Goal: Task Accomplishment & Management: Manage account settings

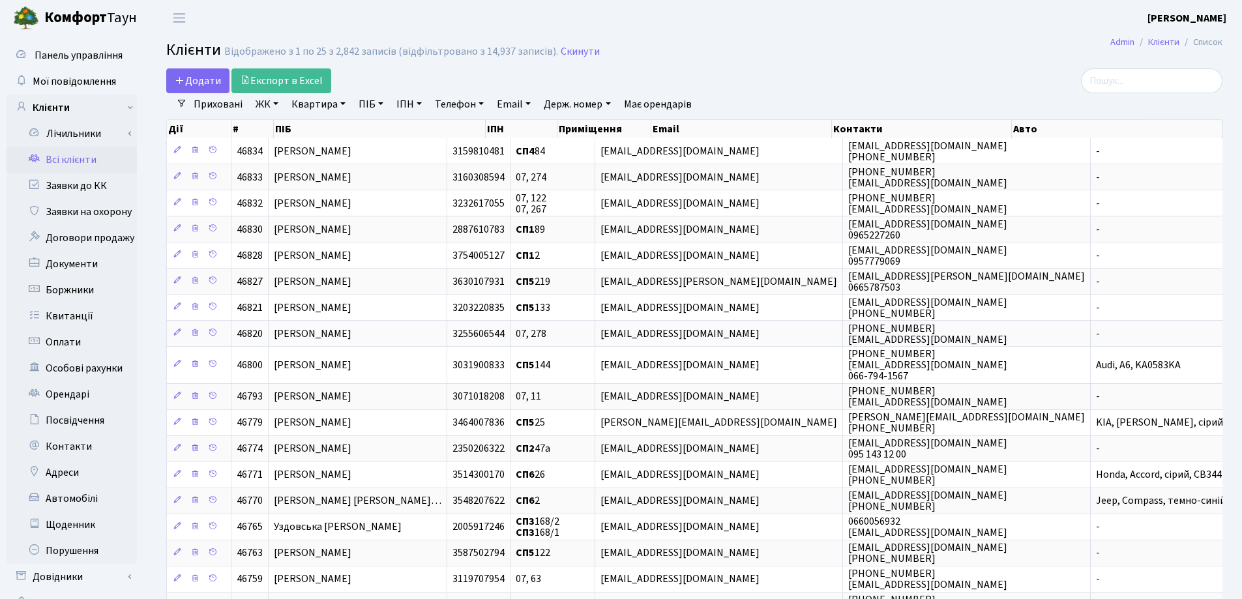
select select "25"
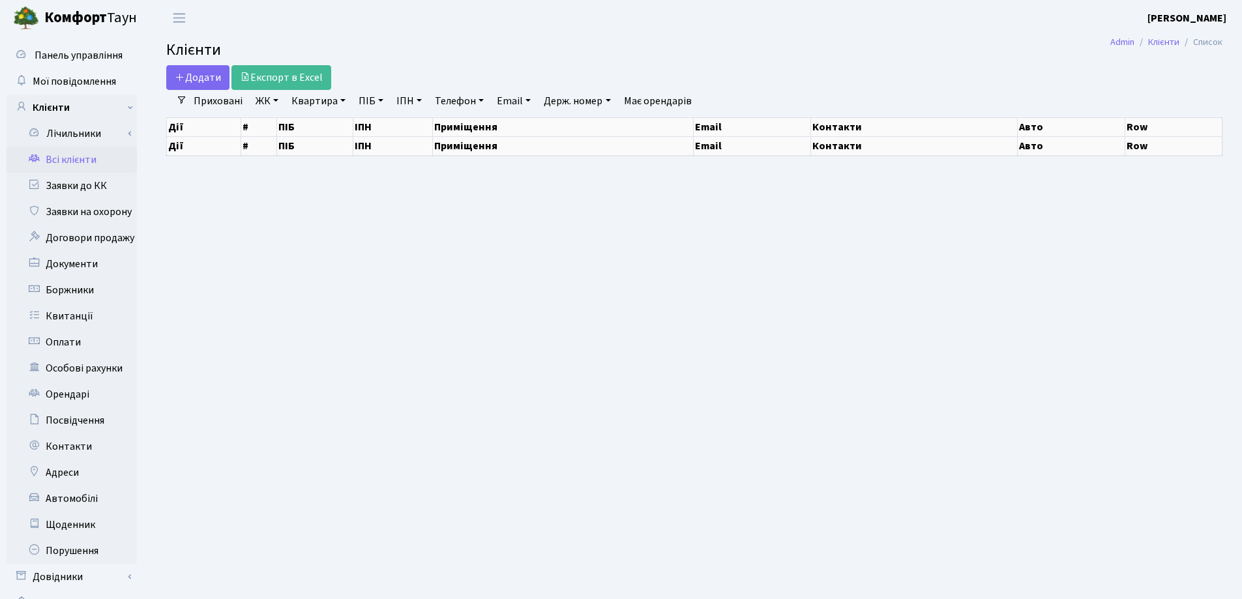
select select "25"
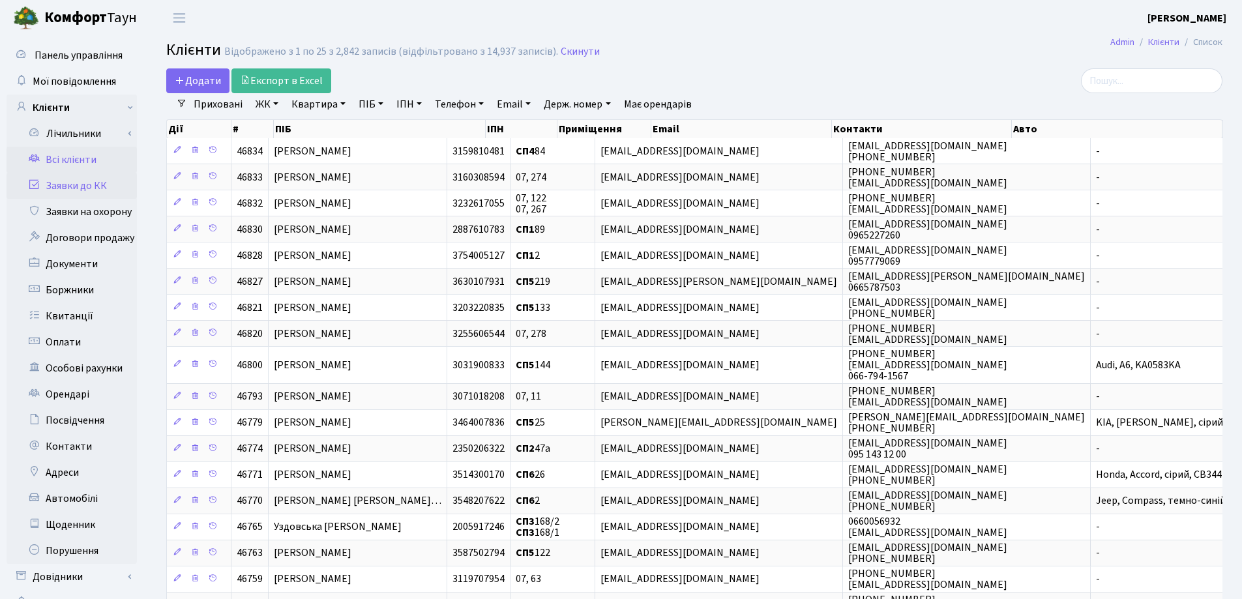
click at [95, 188] on link "Заявки до КК" at bounding box center [72, 186] width 130 height 26
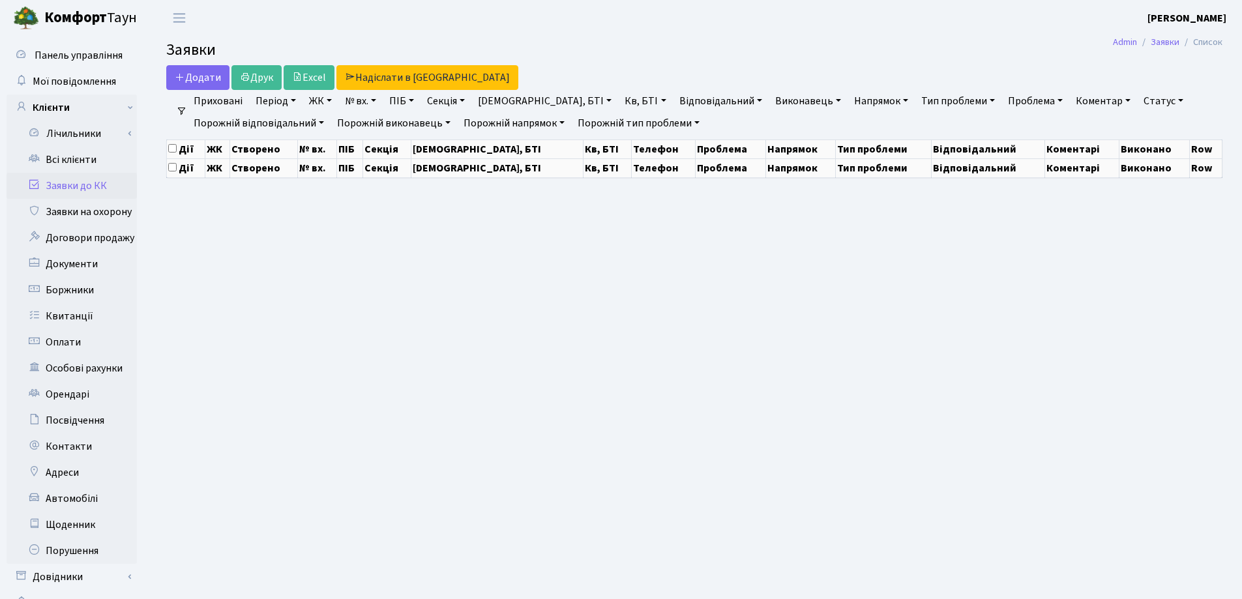
select select "25"
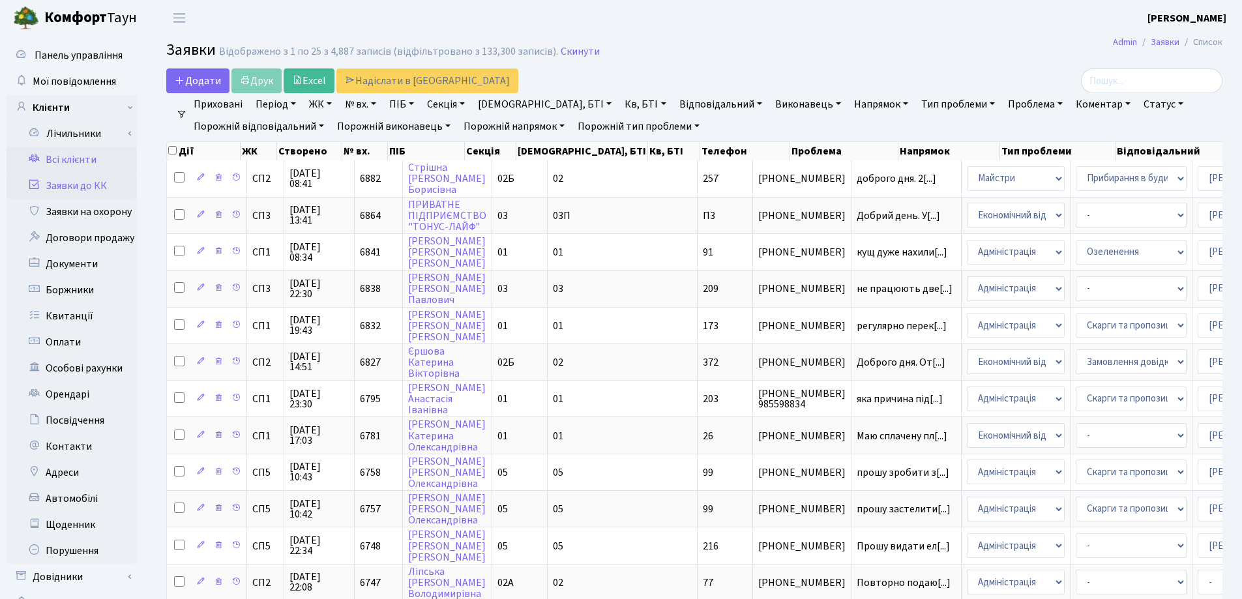
click at [80, 158] on link "Всі клієнти" at bounding box center [72, 160] width 130 height 26
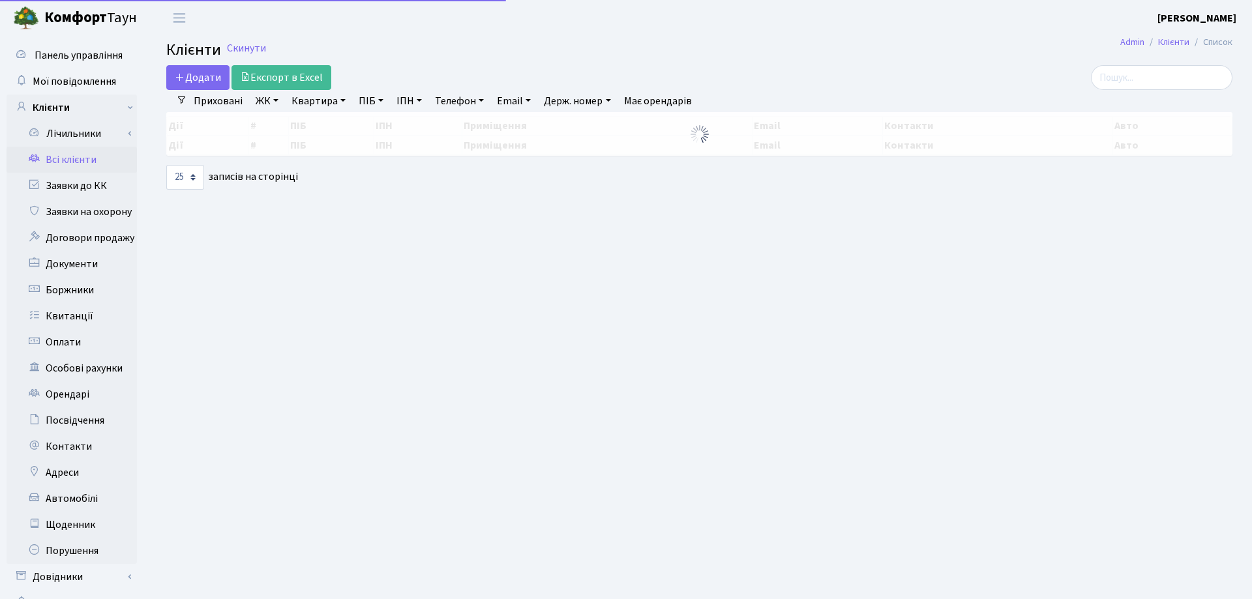
select select "25"
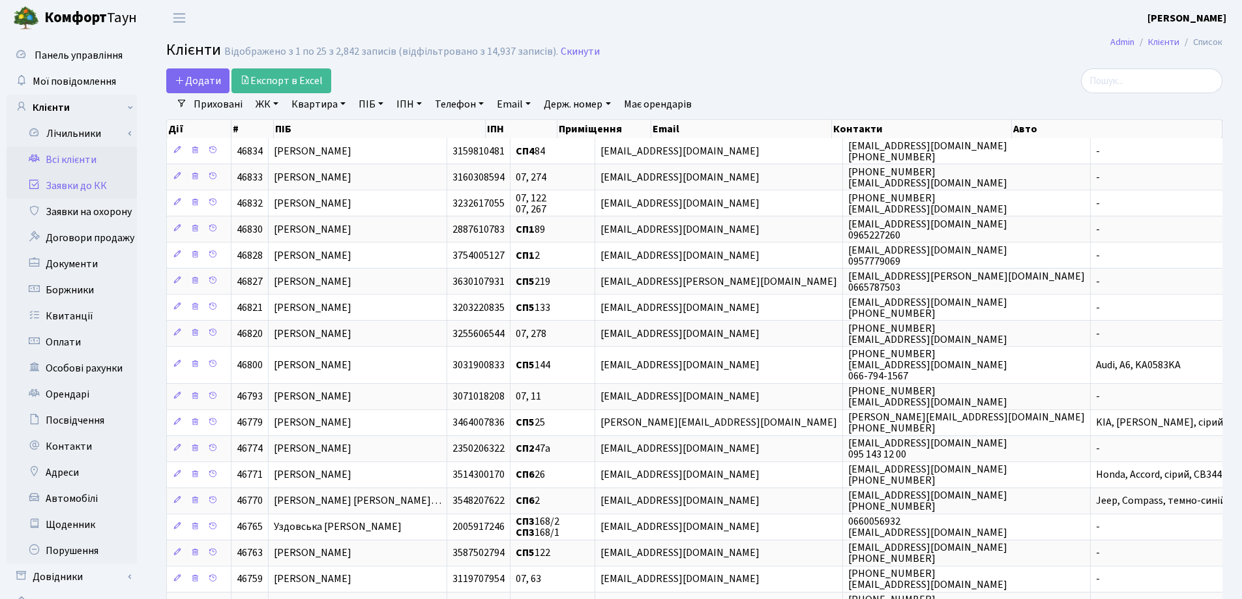
click at [87, 193] on link "Заявки до КК" at bounding box center [72, 186] width 130 height 26
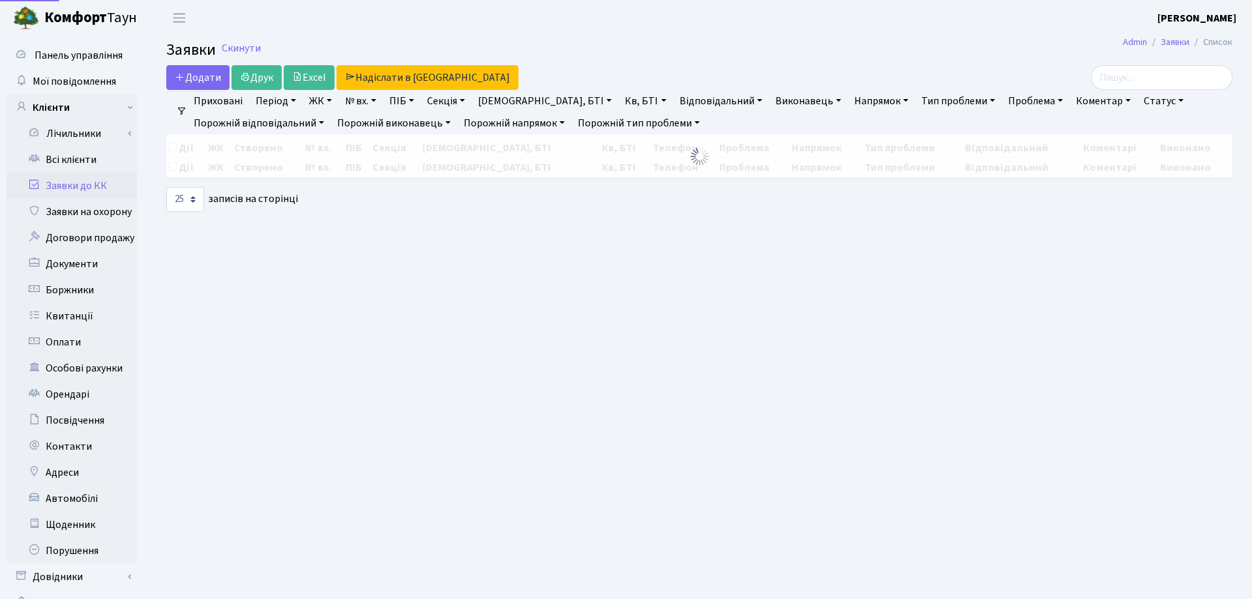
select select "25"
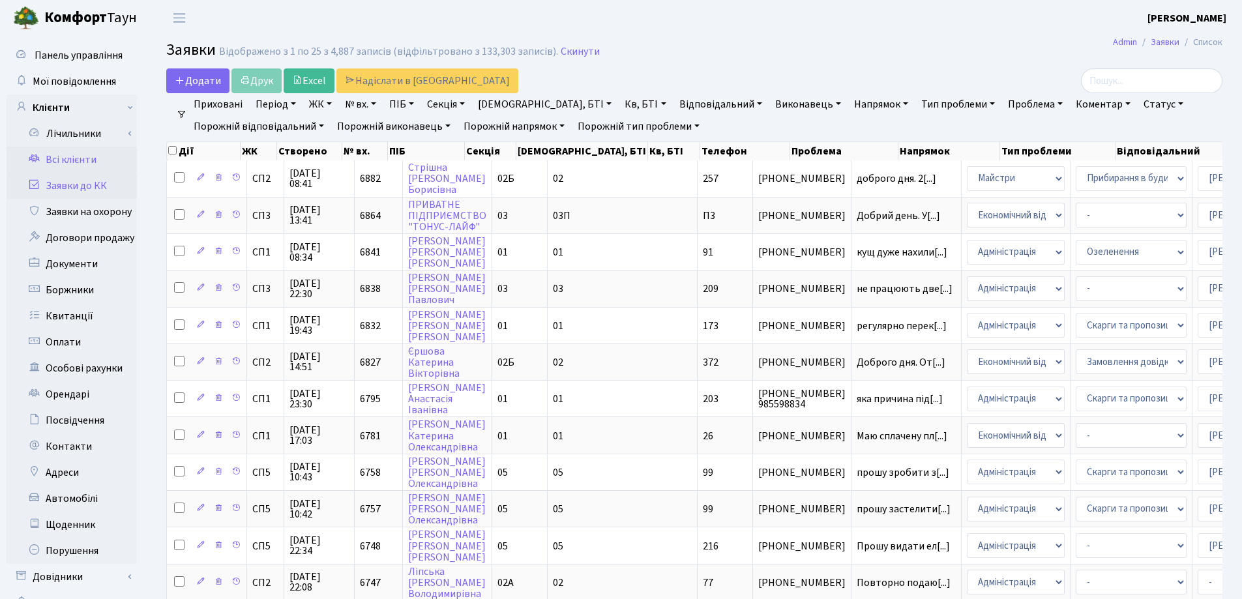
click at [72, 160] on link "Всі клієнти" at bounding box center [72, 160] width 130 height 26
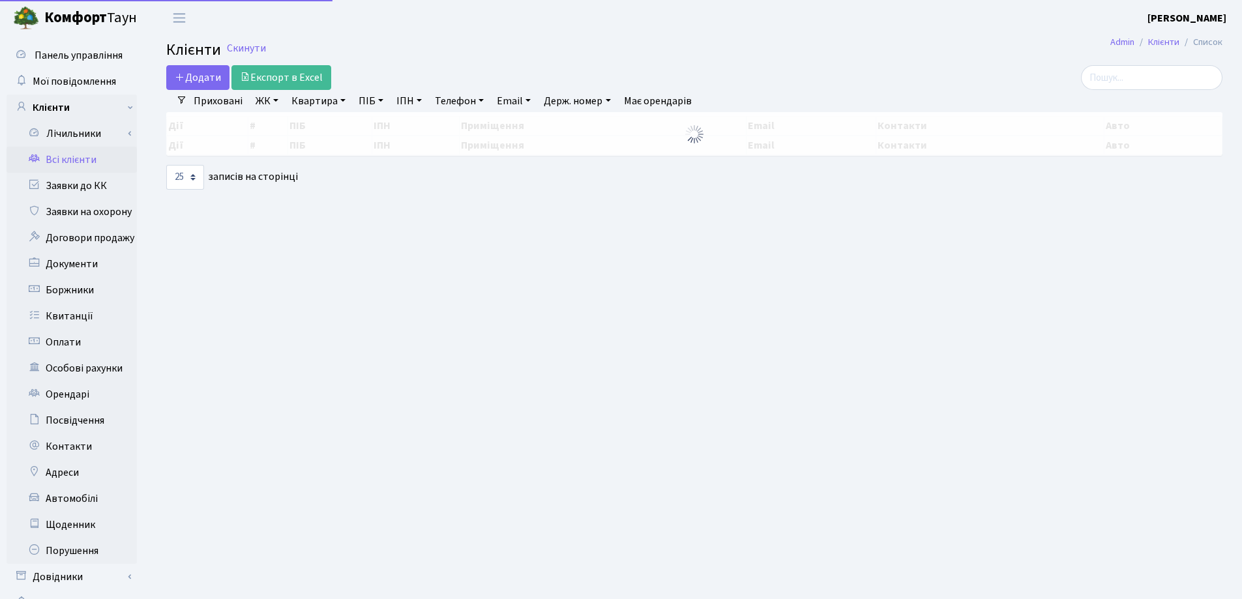
select select "25"
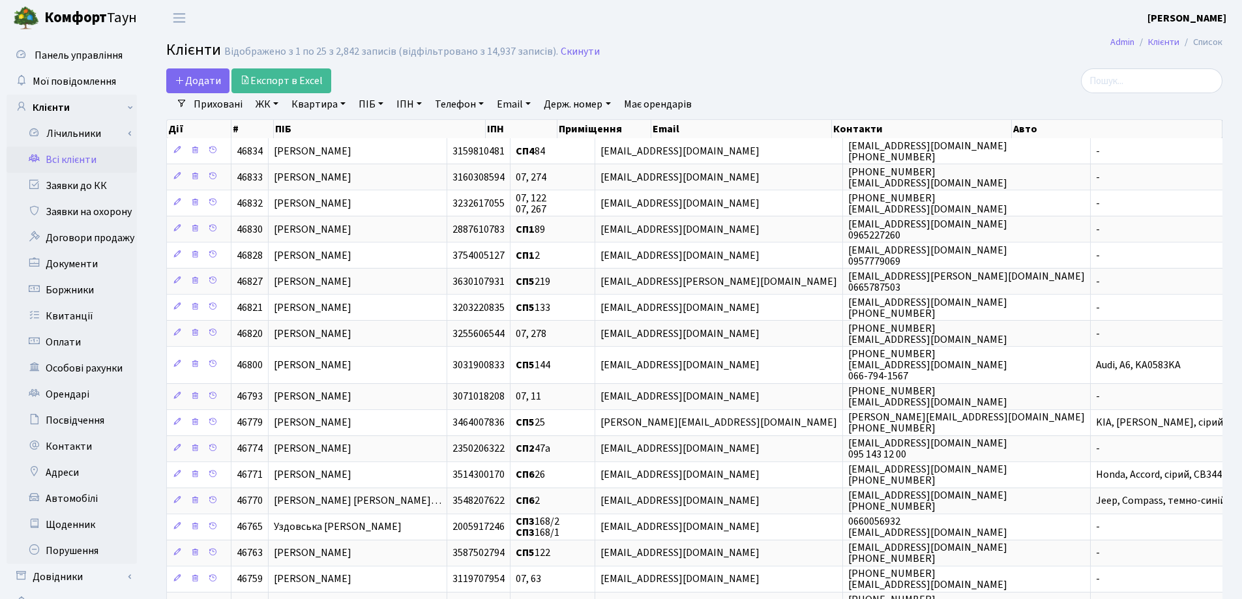
drag, startPoint x: 344, startPoint y: 106, endPoint x: 346, endPoint y: 136, distance: 30.1
click at [345, 104] on link "Квартира" at bounding box center [318, 104] width 65 height 22
type input "147"
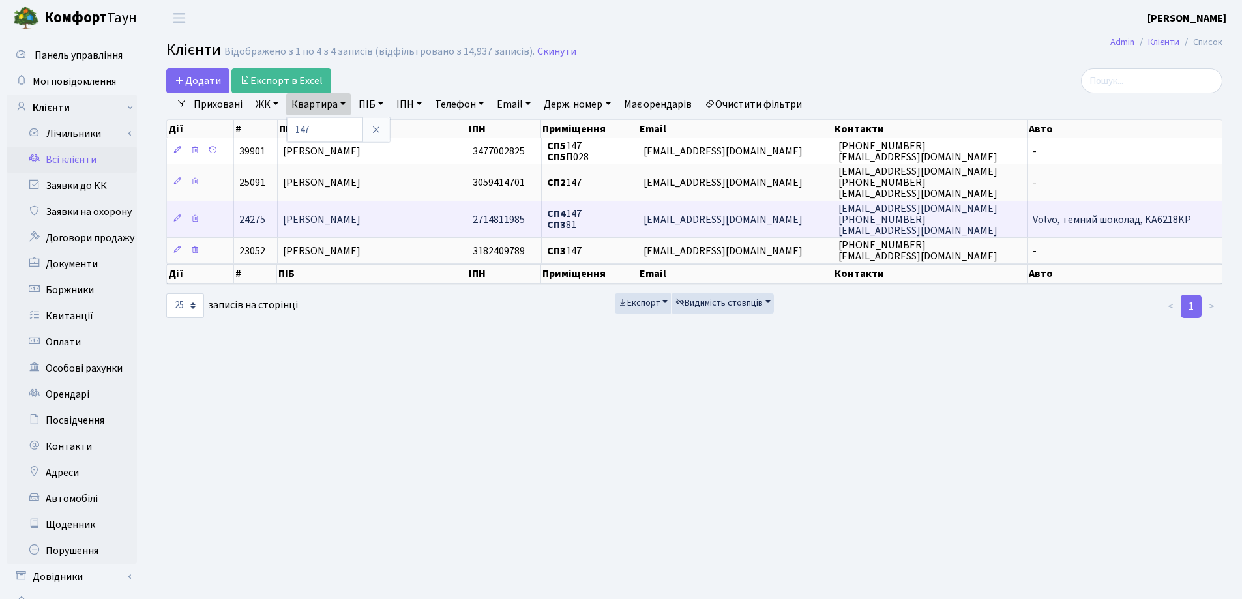
click at [360, 226] on span "[PERSON_NAME]" at bounding box center [322, 220] width 78 height 14
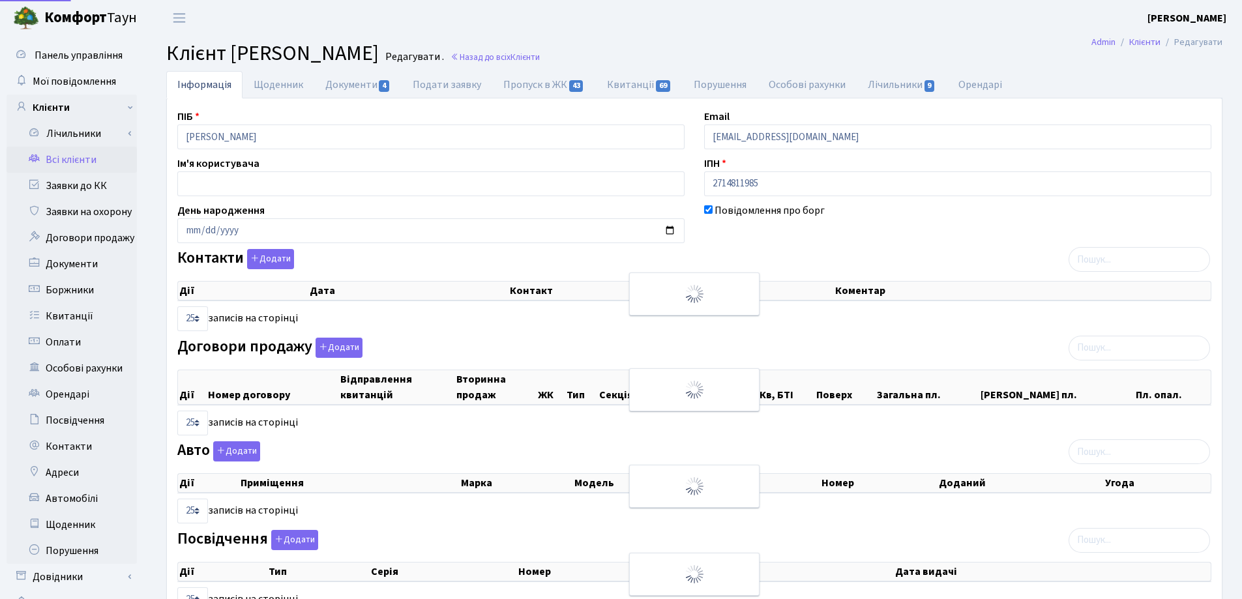
select select "25"
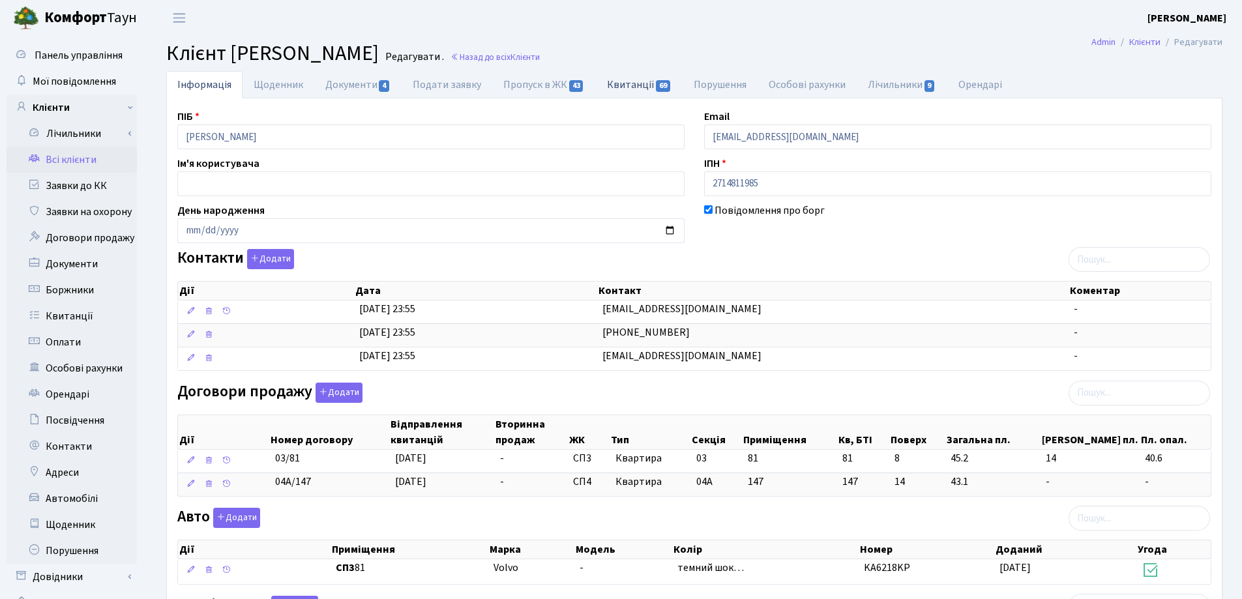
click at [618, 83] on link "Квитанції 69" at bounding box center [639, 84] width 87 height 27
select select "25"
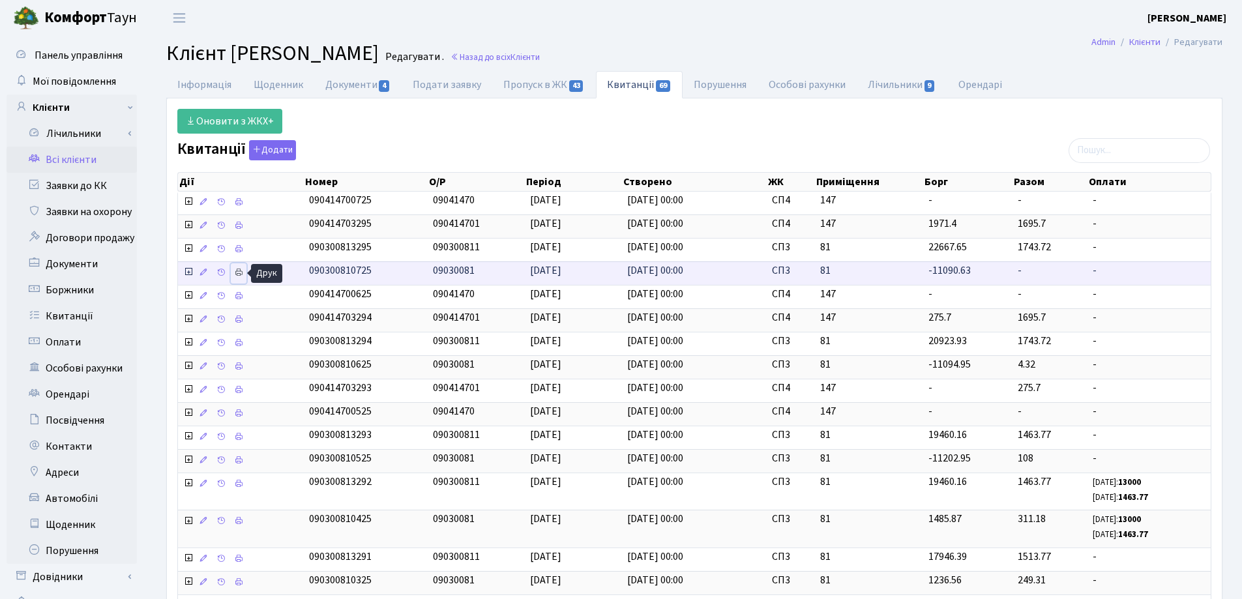
click at [237, 271] on icon at bounding box center [238, 272] width 9 height 9
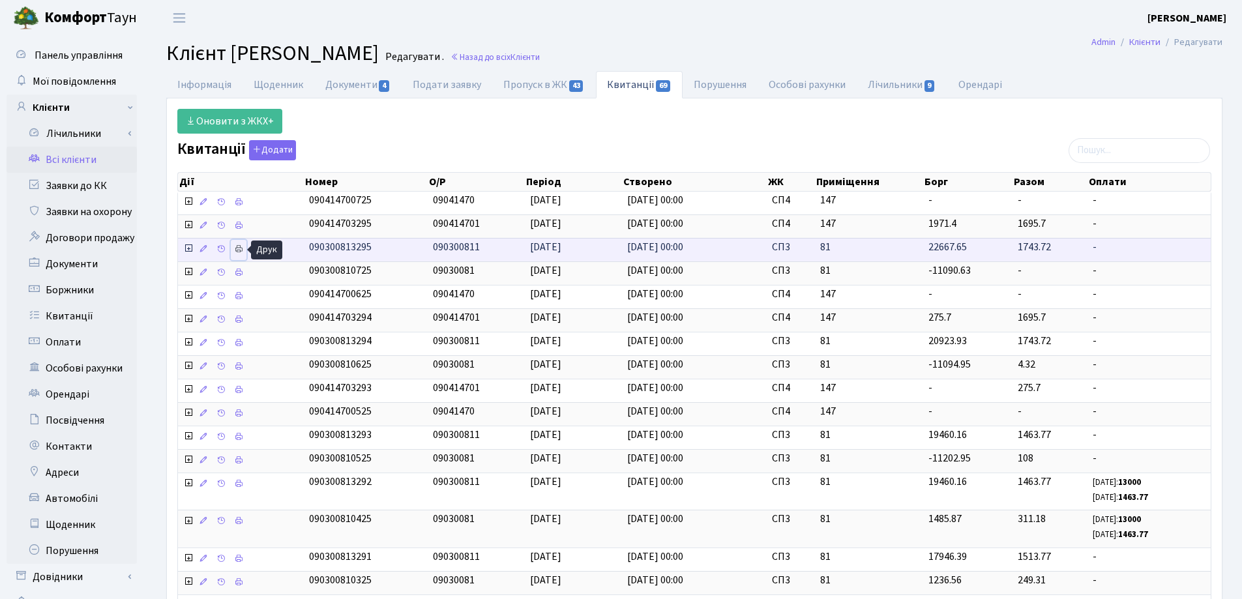
click at [241, 250] on icon at bounding box center [238, 248] width 9 height 9
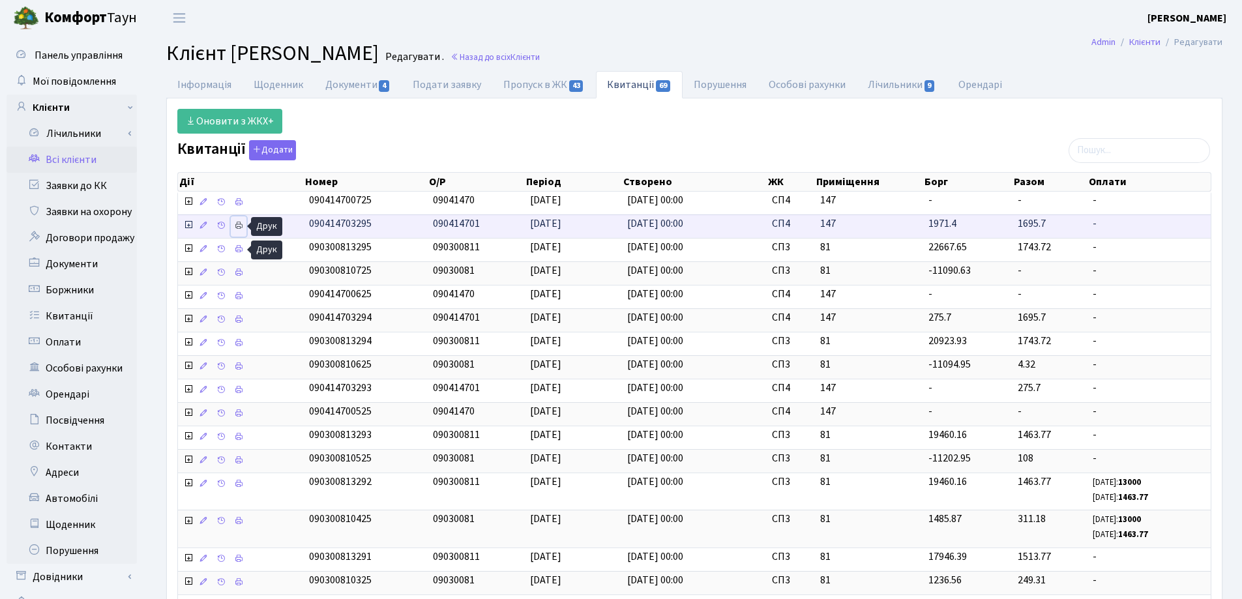
click at [239, 225] on icon at bounding box center [238, 225] width 9 height 9
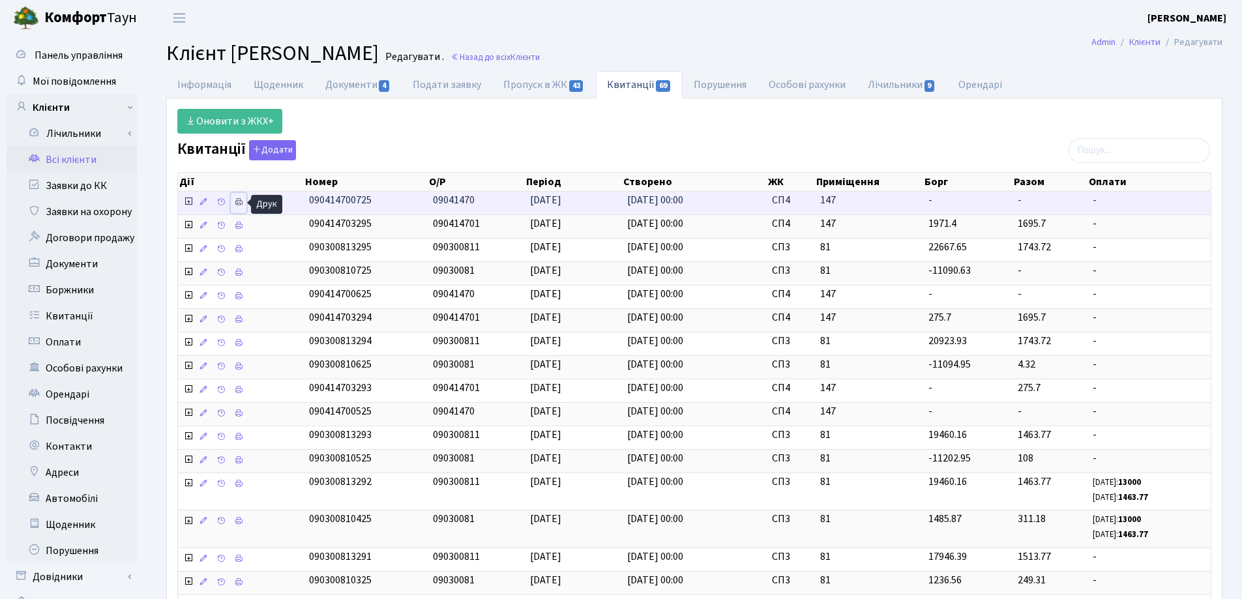
click at [233, 202] on link at bounding box center [239, 203] width 16 height 20
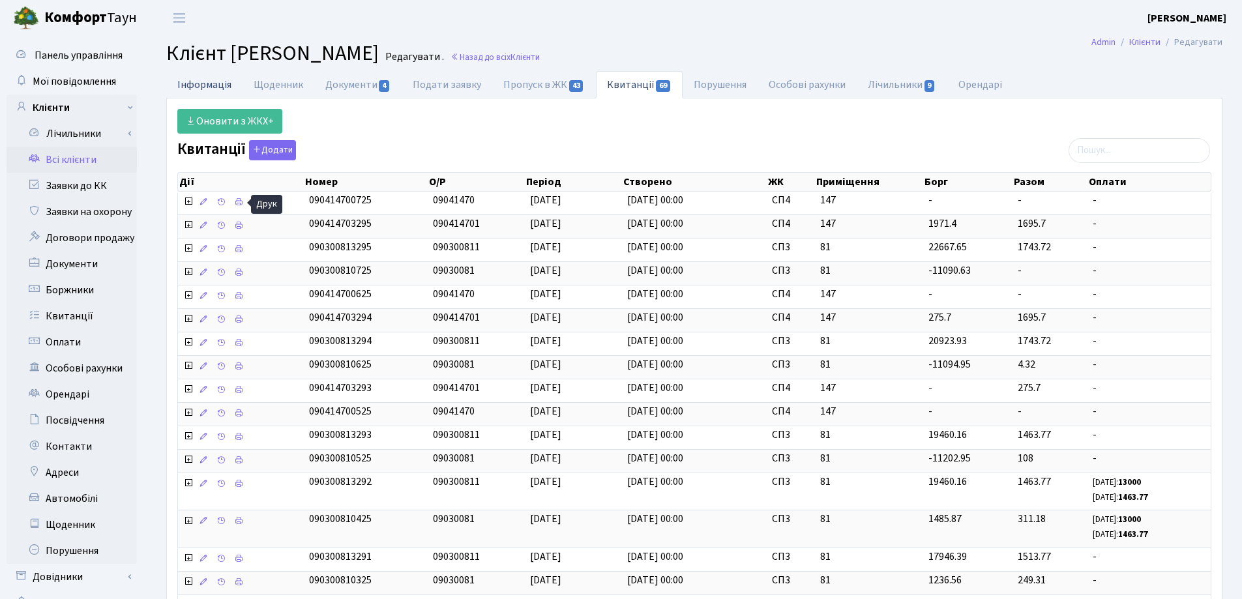
click at [215, 85] on link "Інформація" at bounding box center [204, 84] width 76 height 27
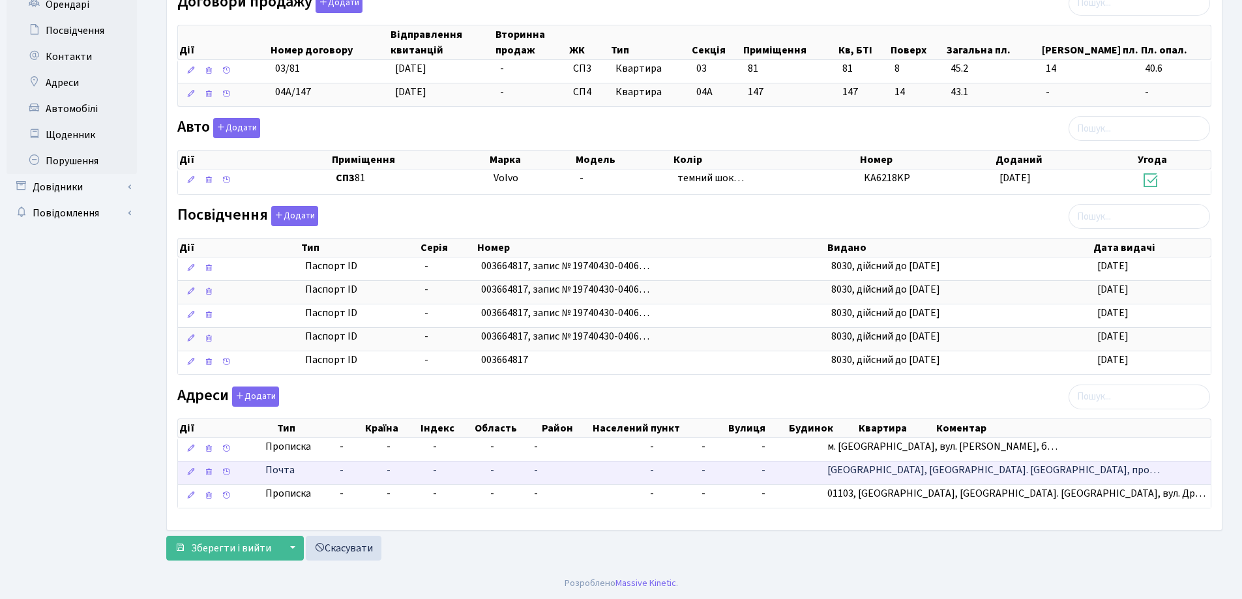
scroll to position [390, 0]
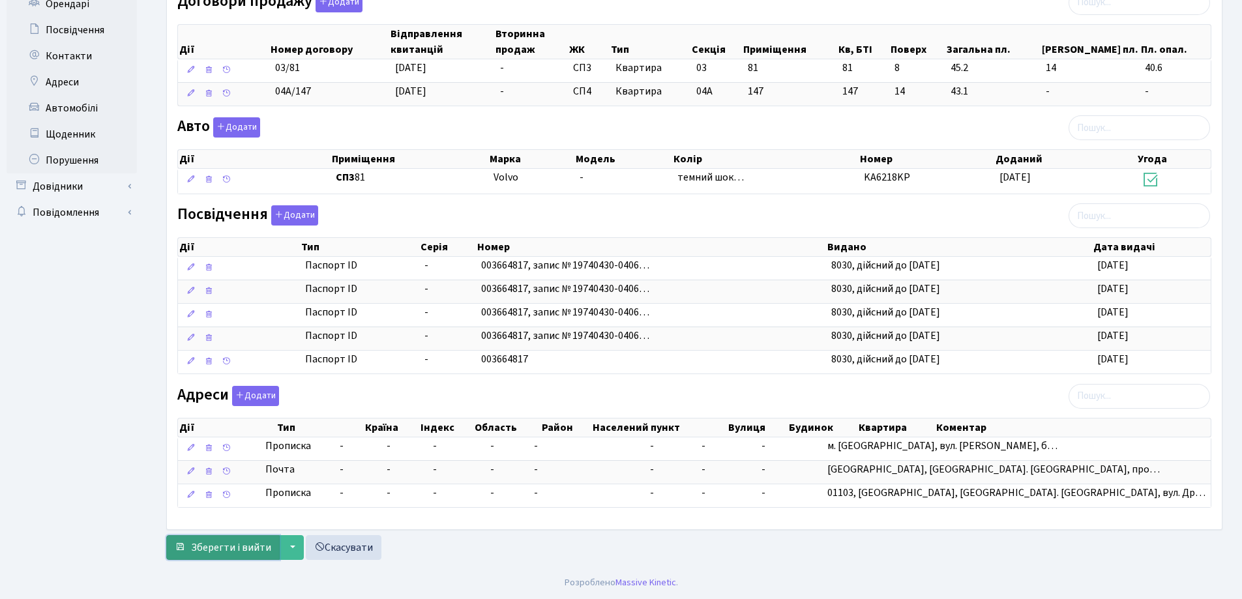
click at [223, 546] on span "Зберегти і вийти" at bounding box center [231, 547] width 80 height 14
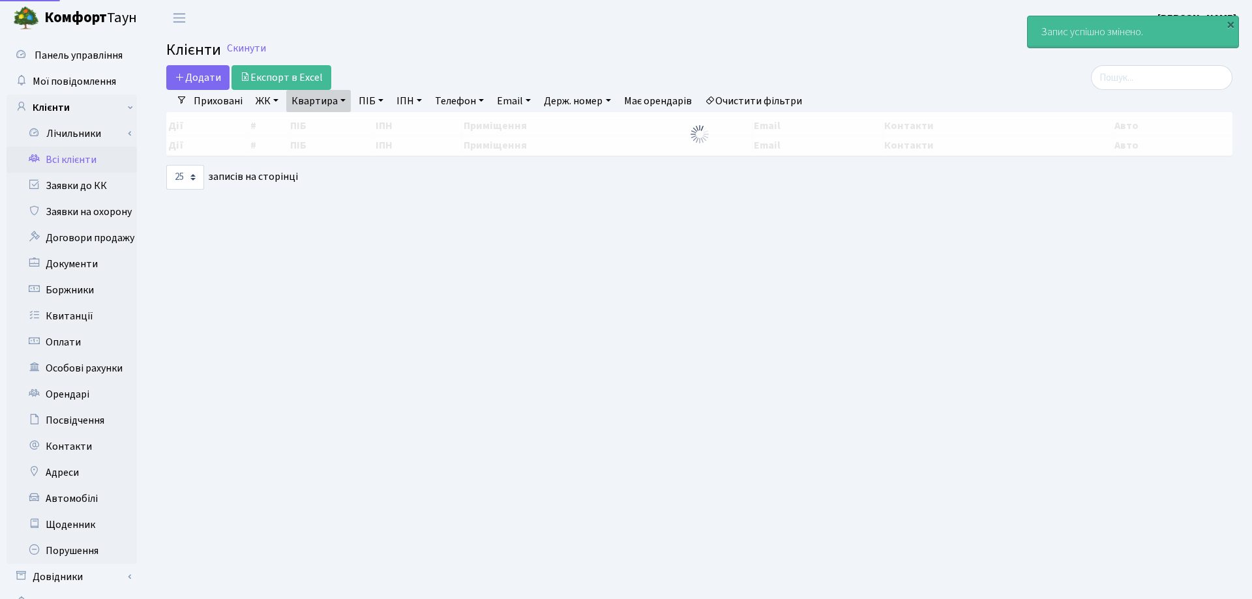
select select "25"
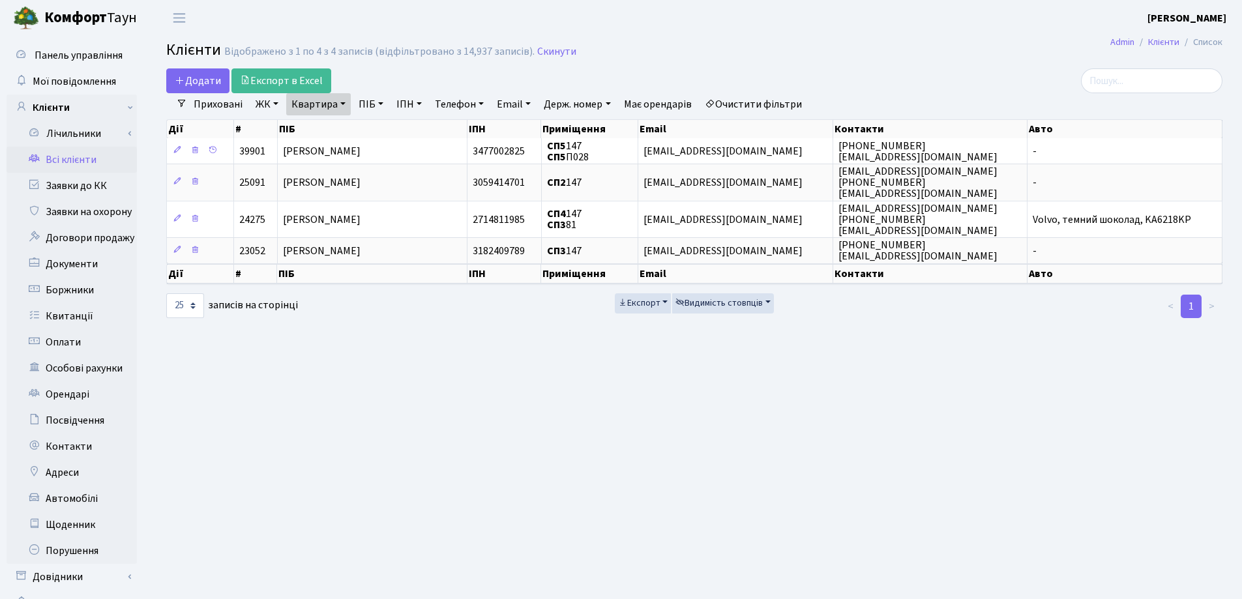
click at [343, 100] on link "Квартира" at bounding box center [318, 104] width 65 height 22
click at [345, 127] on input "147" at bounding box center [325, 129] width 76 height 25
type input "1"
click at [379, 123] on link at bounding box center [375, 129] width 27 height 25
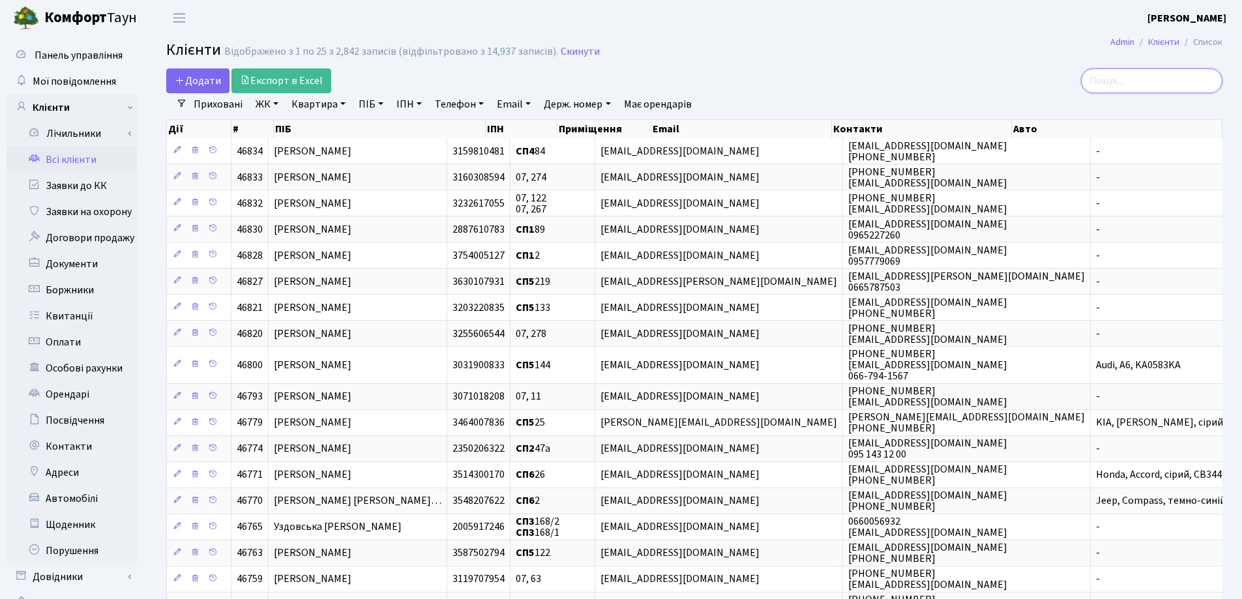
click at [1124, 78] on input "search" at bounding box center [1151, 80] width 141 height 25
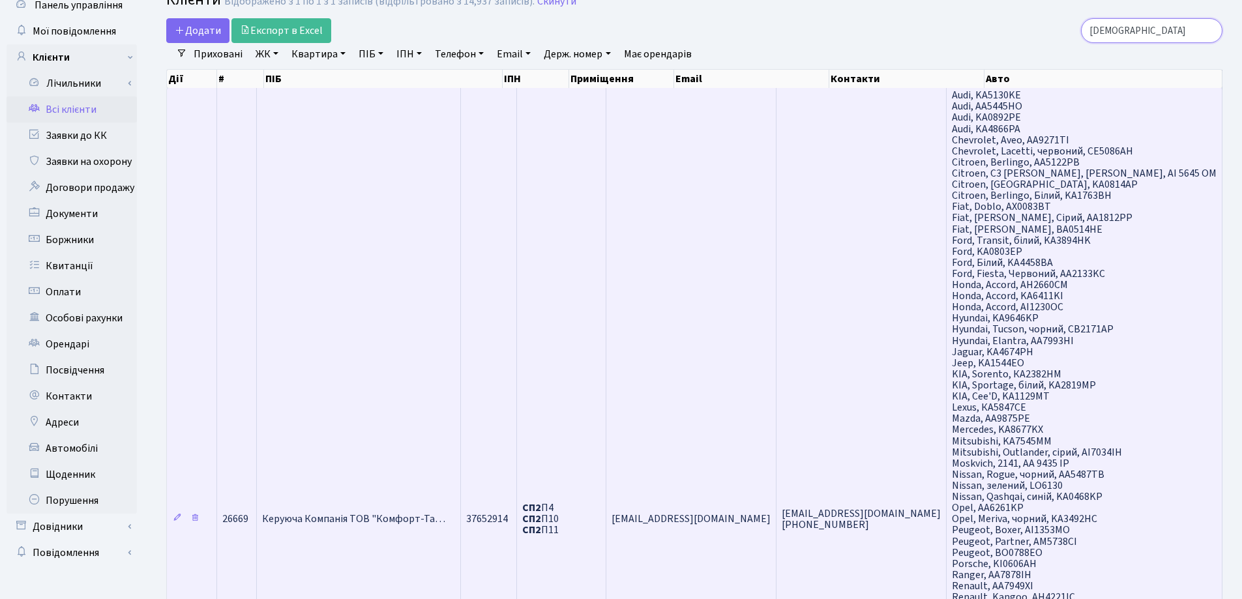
scroll to position [130, 0]
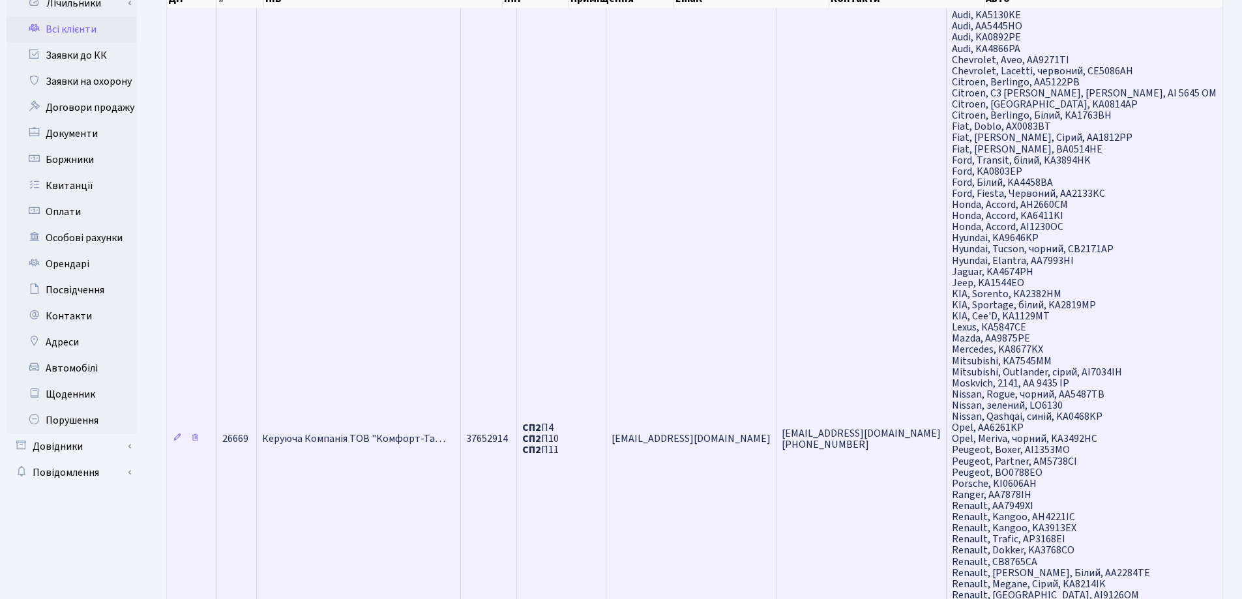
type input "[DEMOGRAPHIC_DATA]"
click at [341, 442] on span "Керуюча Компанія ТОВ "Комфорт-Та…" at bounding box center [353, 439] width 183 height 14
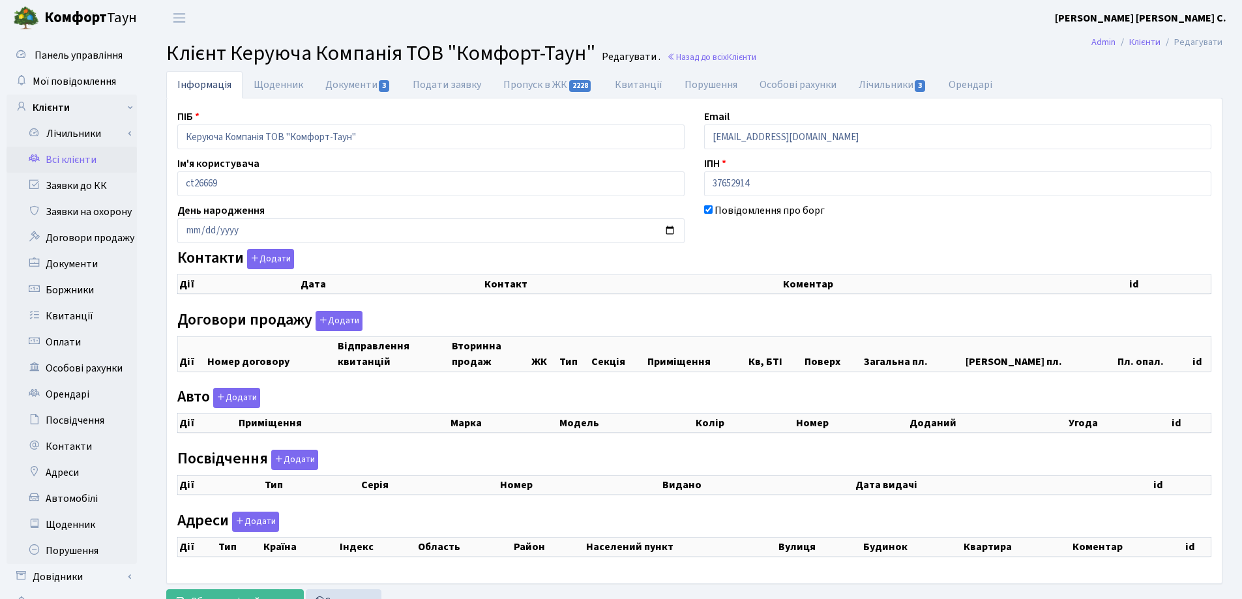
checkbox input "true"
select select "25"
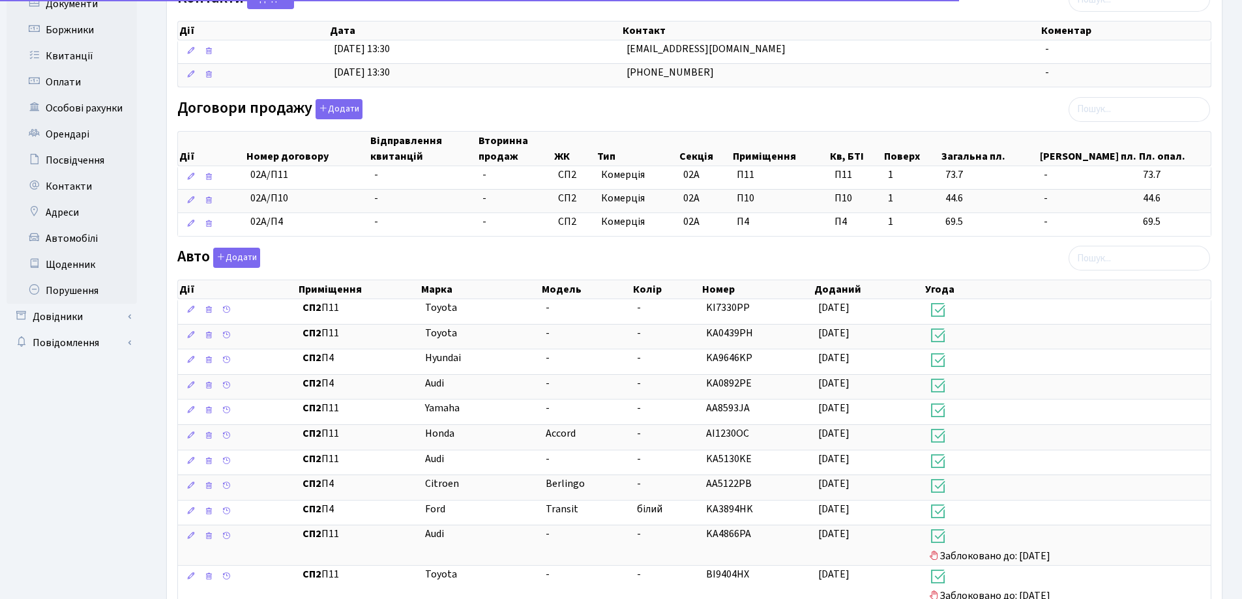
scroll to position [261, 0]
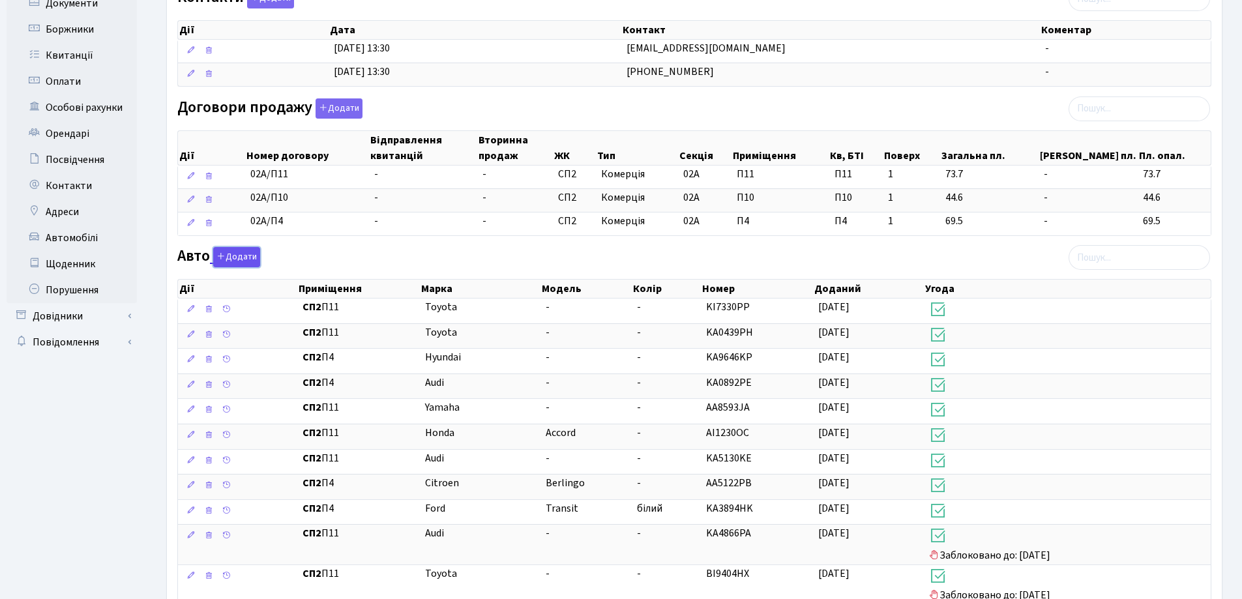
click at [239, 256] on button "Додати" at bounding box center [236, 257] width 47 height 20
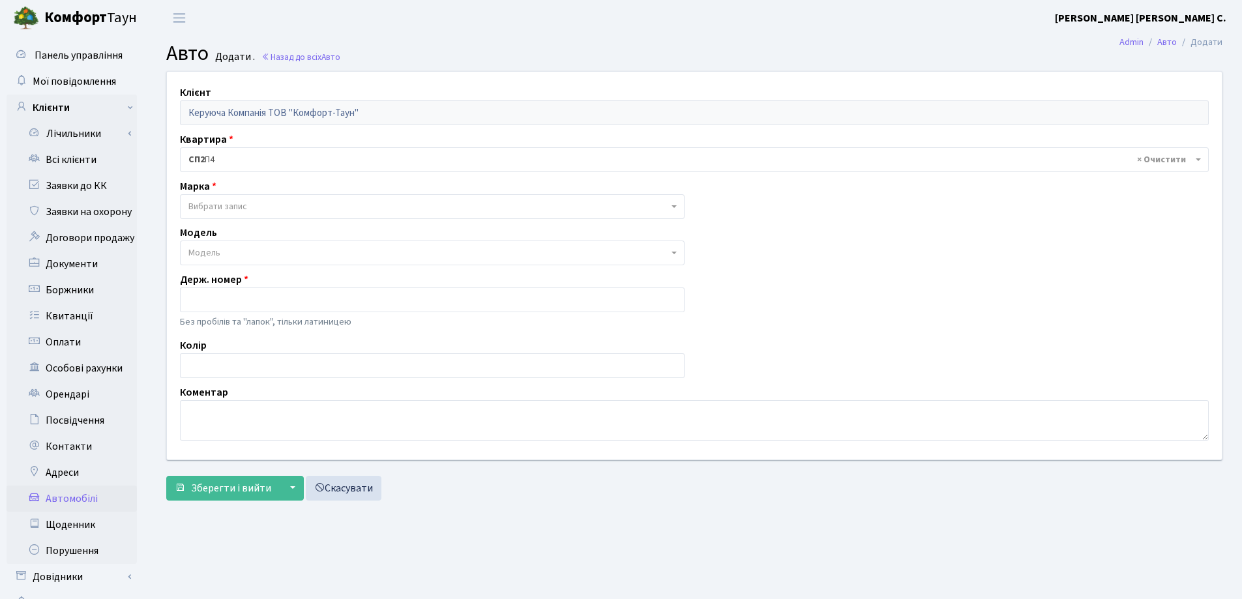
click at [232, 201] on span "Вибрати запис" at bounding box center [217, 206] width 59 height 13
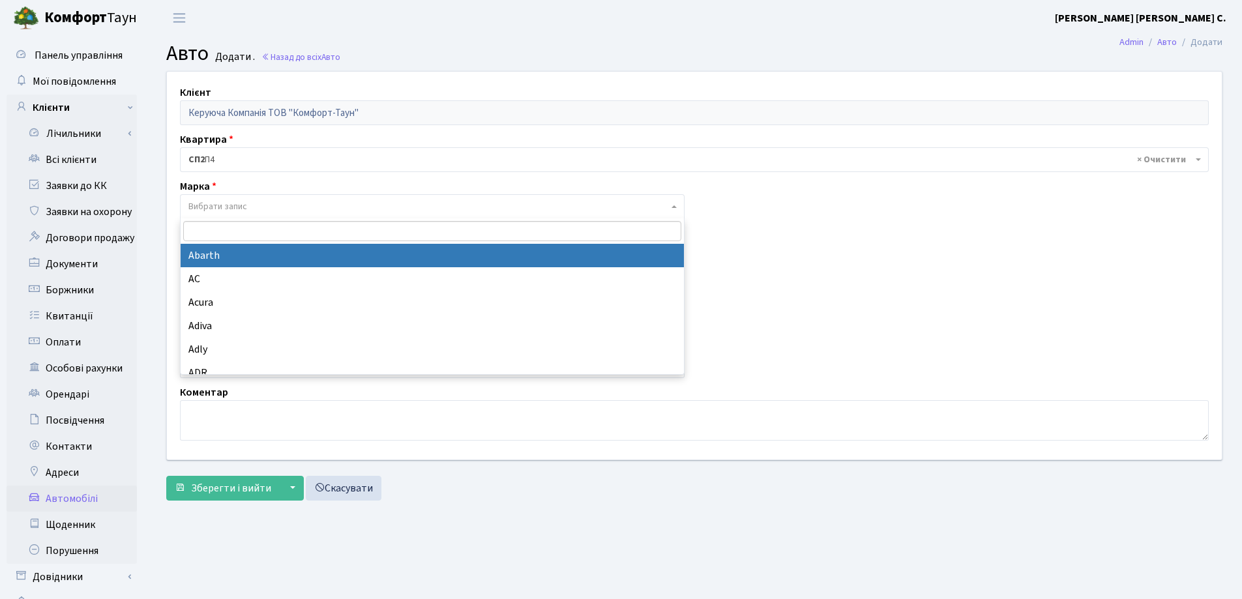
type input "R"
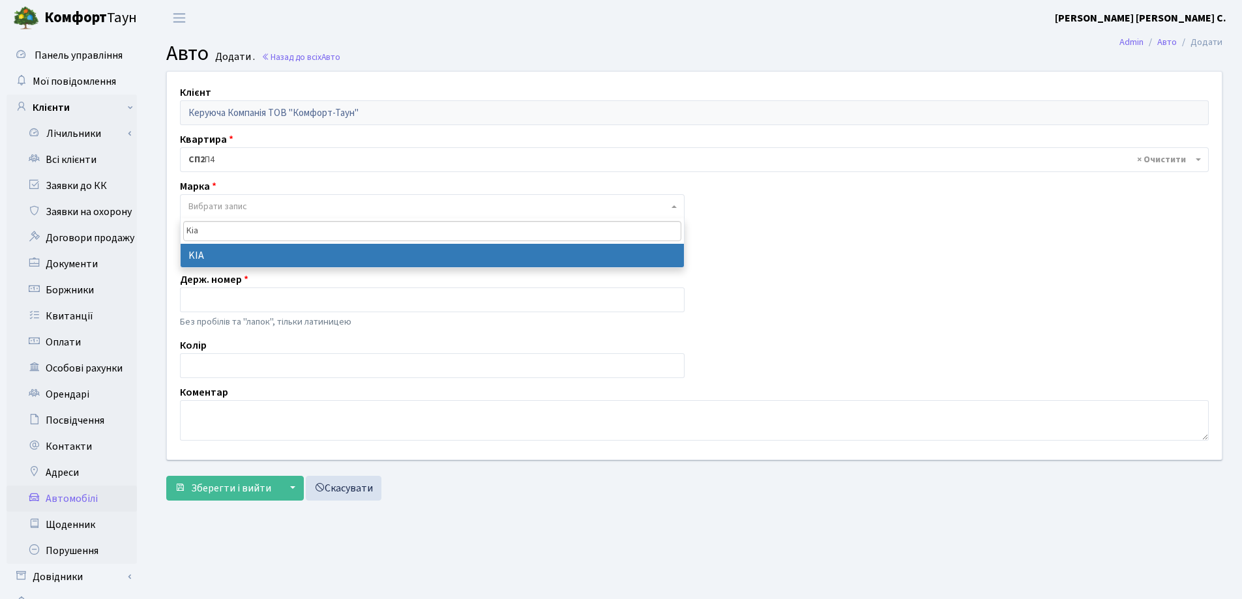
type input "Kia"
select select "71"
select select
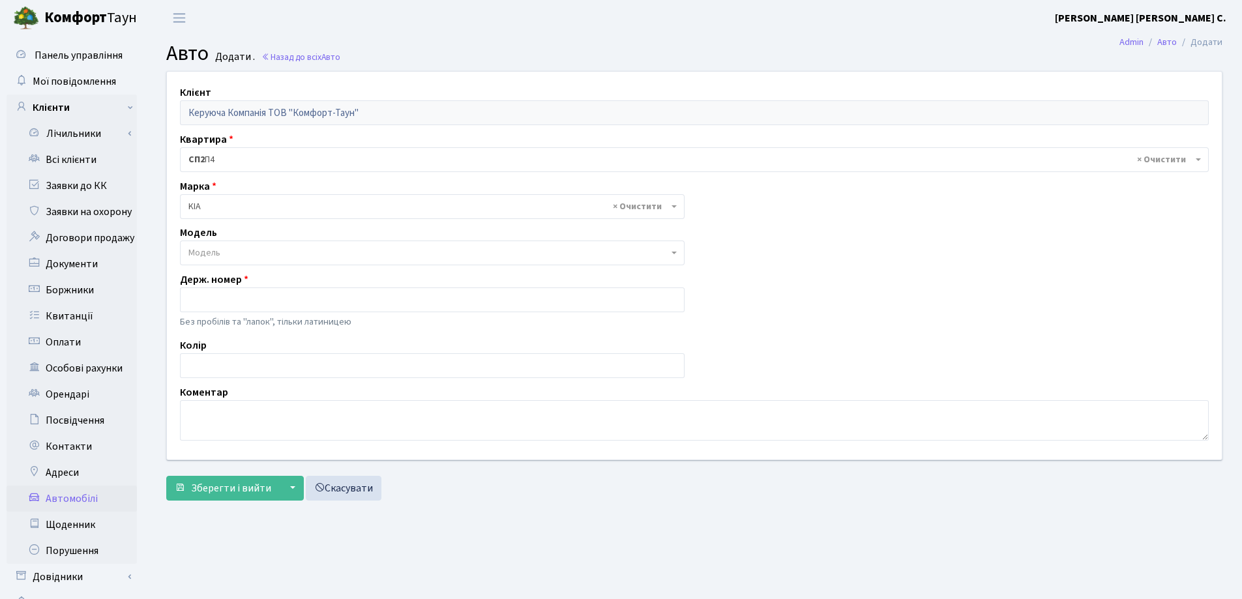
click at [372, 253] on span "Модель" at bounding box center [428, 252] width 480 height 13
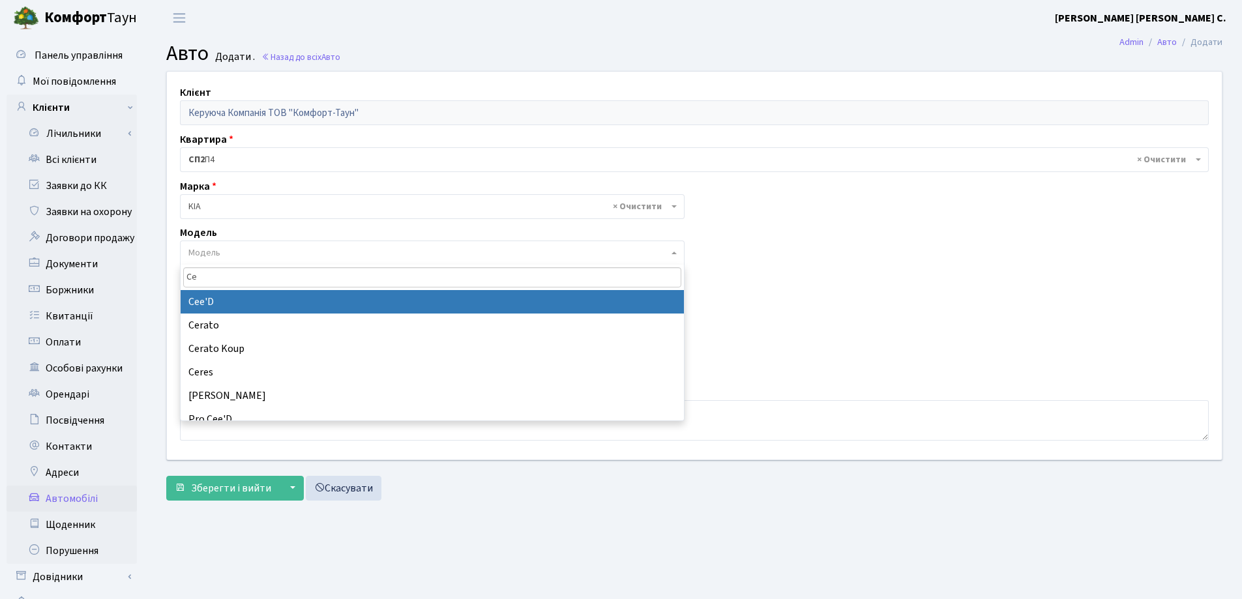
type input "Ce"
select select "1156"
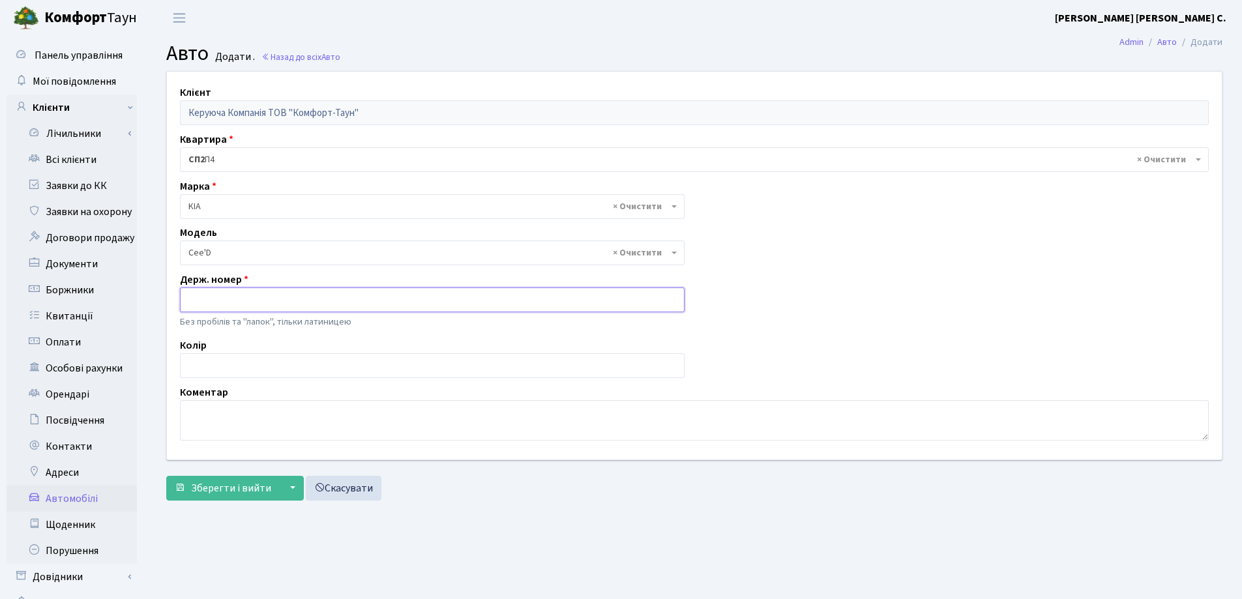
click at [330, 304] on input "text" at bounding box center [432, 299] width 505 height 25
type input "AA0795MH"
click at [222, 488] on span "Зберегти і вийти" at bounding box center [231, 488] width 80 height 14
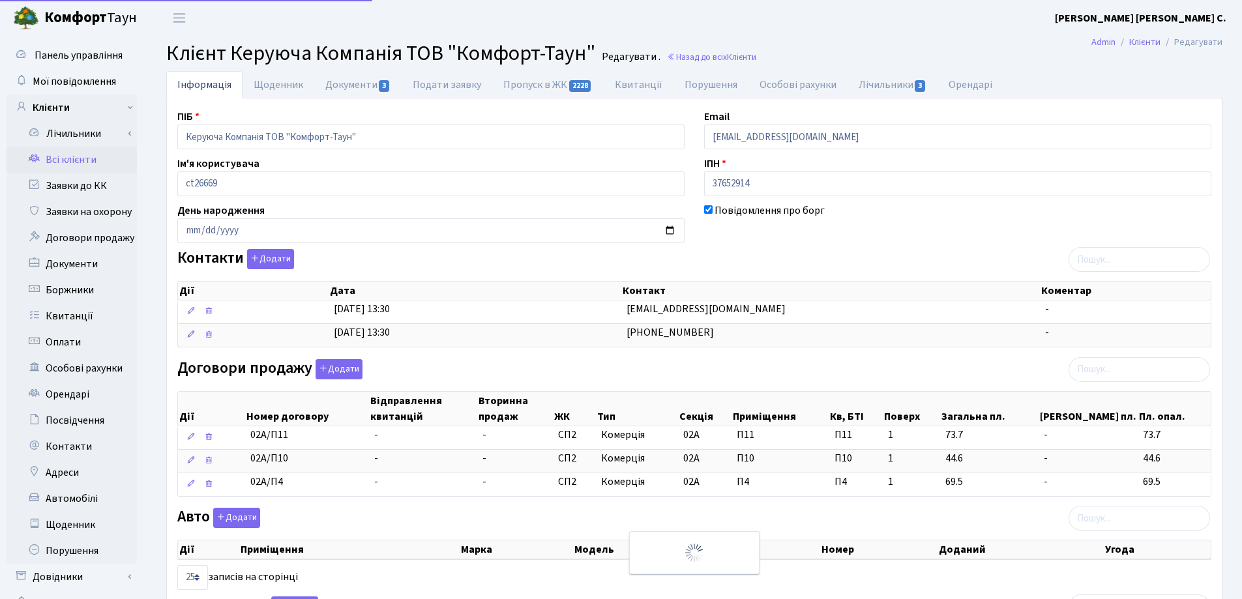
select select "25"
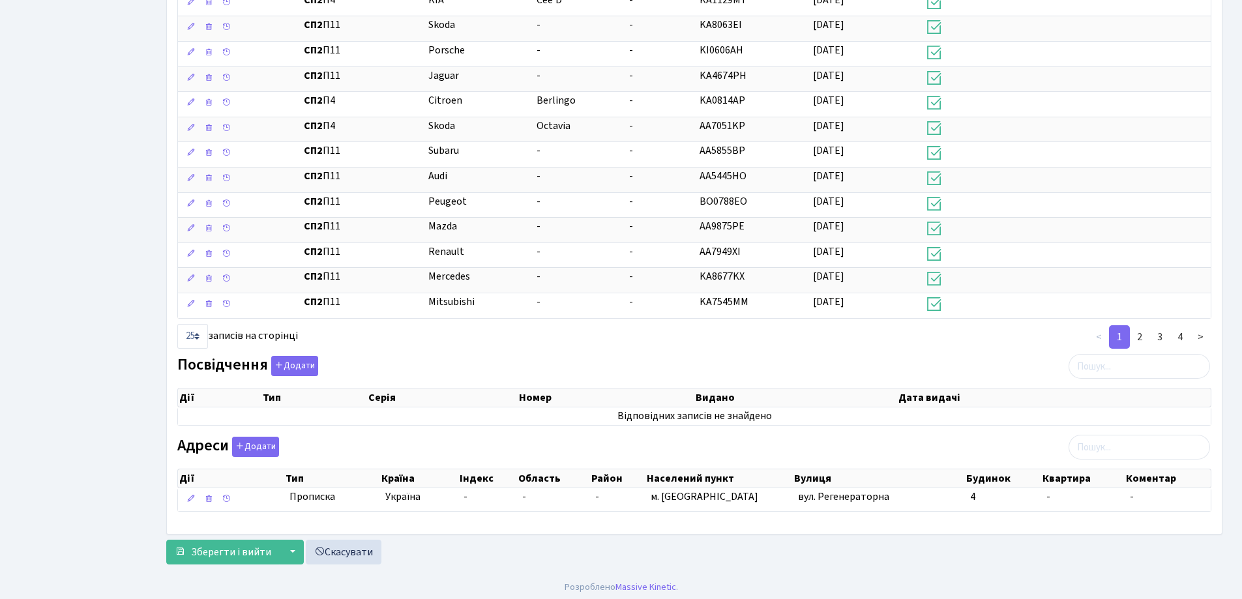
scroll to position [904, 0]
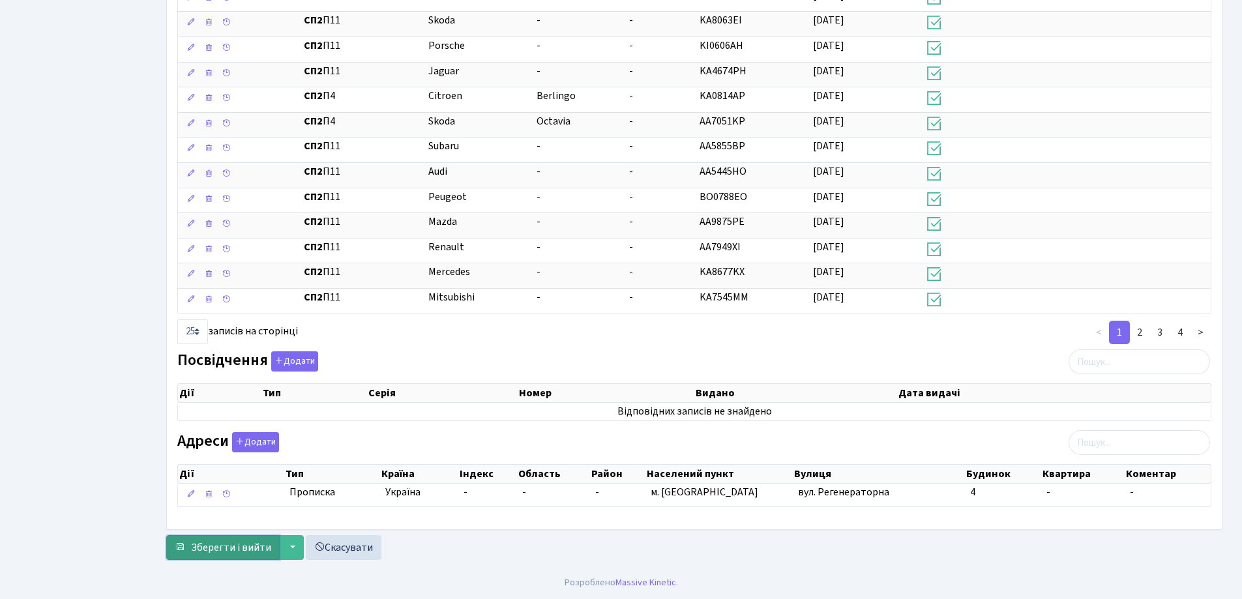
click at [225, 538] on button "Зберегти і вийти" at bounding box center [222, 547] width 113 height 25
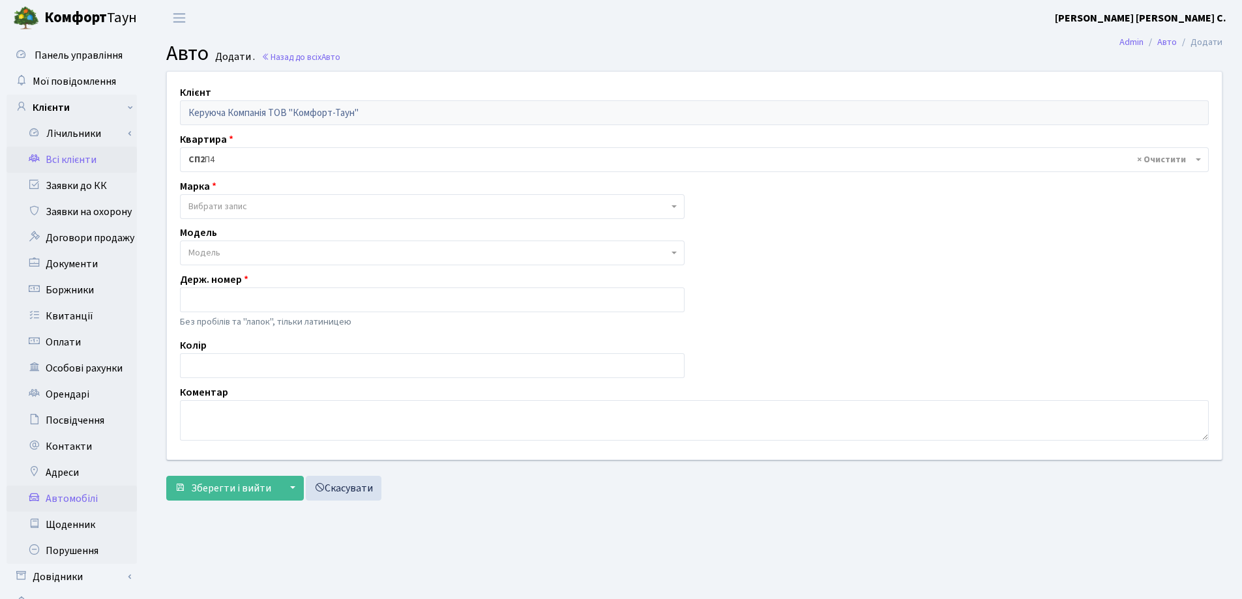
click at [85, 159] on link "Всі клієнти" at bounding box center [72, 160] width 130 height 26
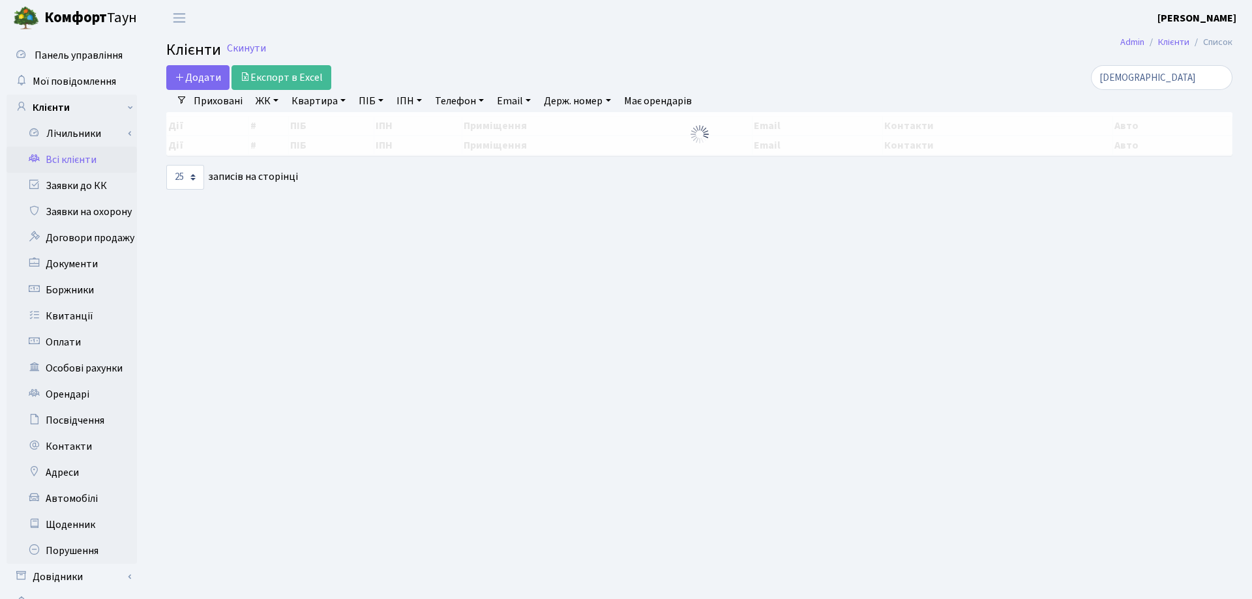
select select "25"
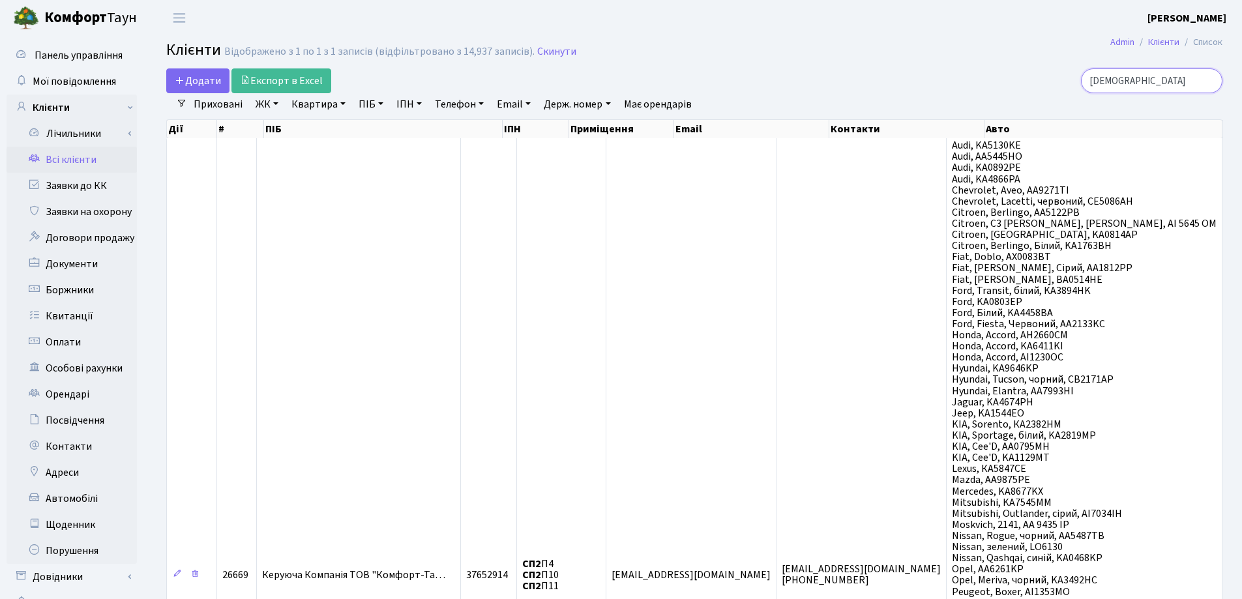
click at [1209, 80] on input "[DEMOGRAPHIC_DATA]" at bounding box center [1151, 80] width 141 height 25
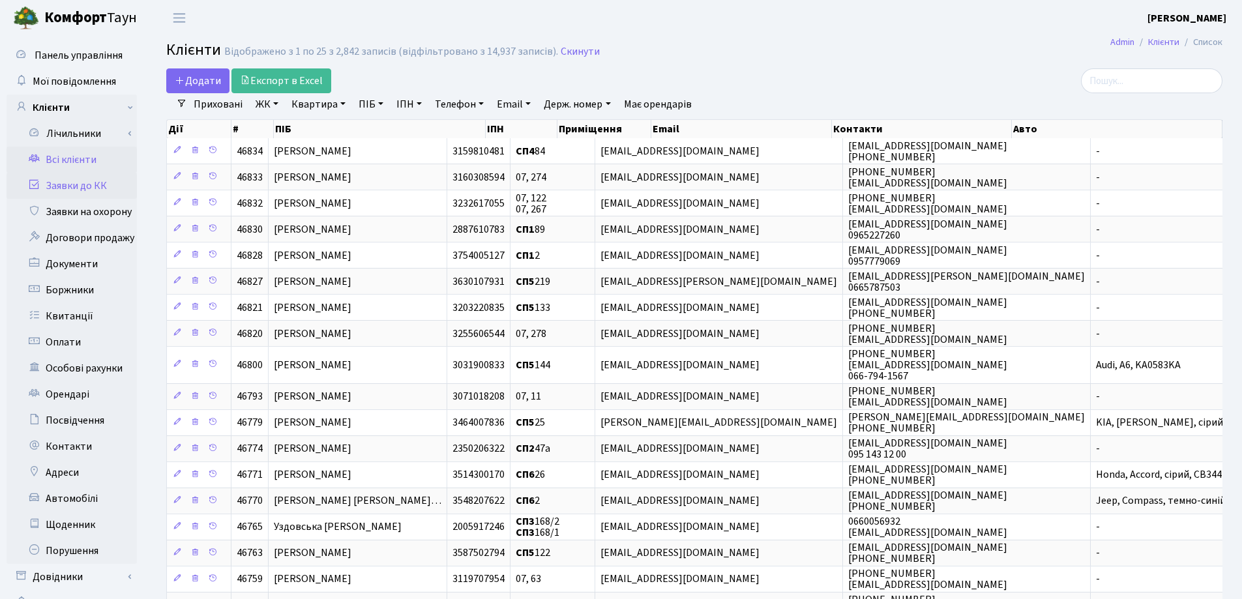
click at [83, 186] on link "Заявки до КК" at bounding box center [72, 186] width 130 height 26
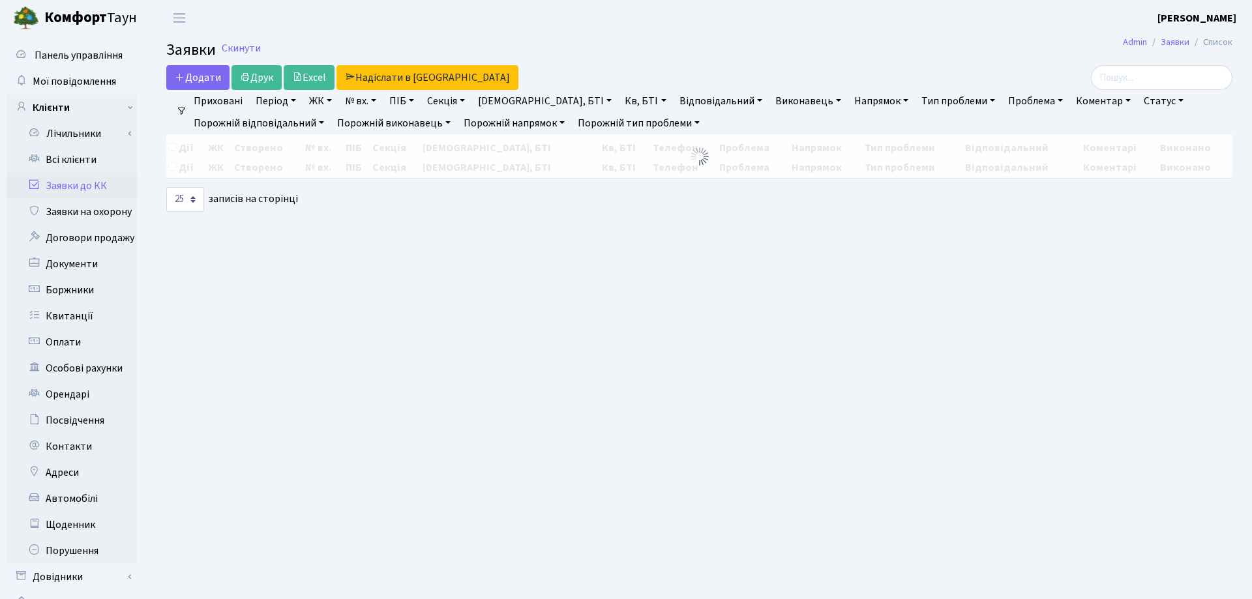
select select "25"
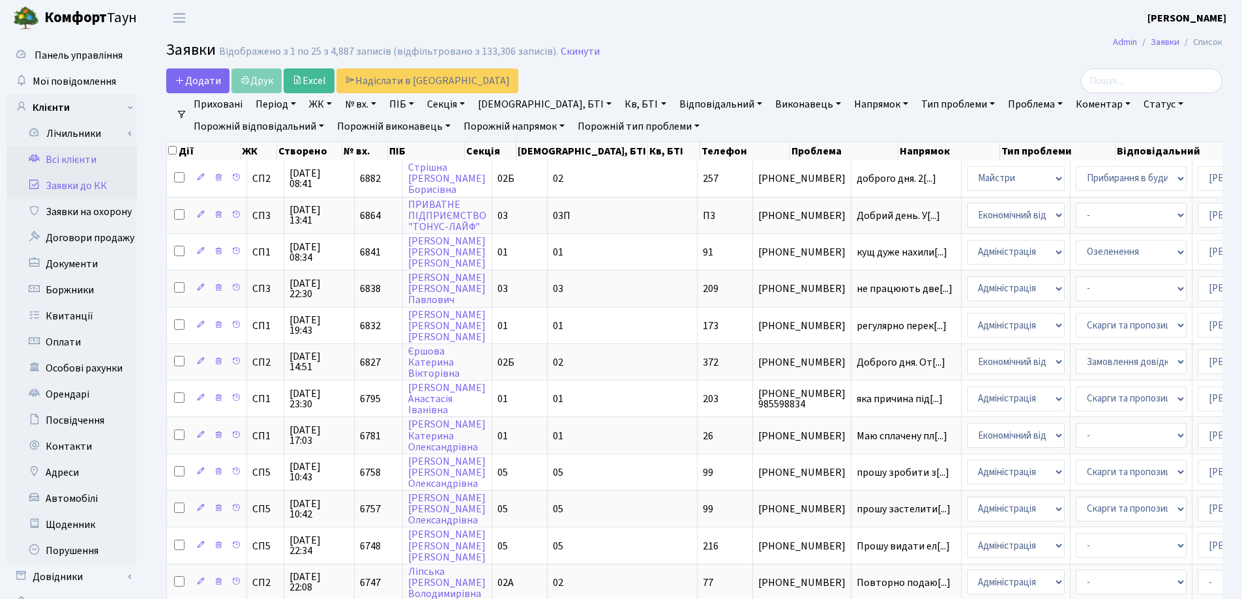
click at [60, 158] on link "Всі клієнти" at bounding box center [72, 160] width 130 height 26
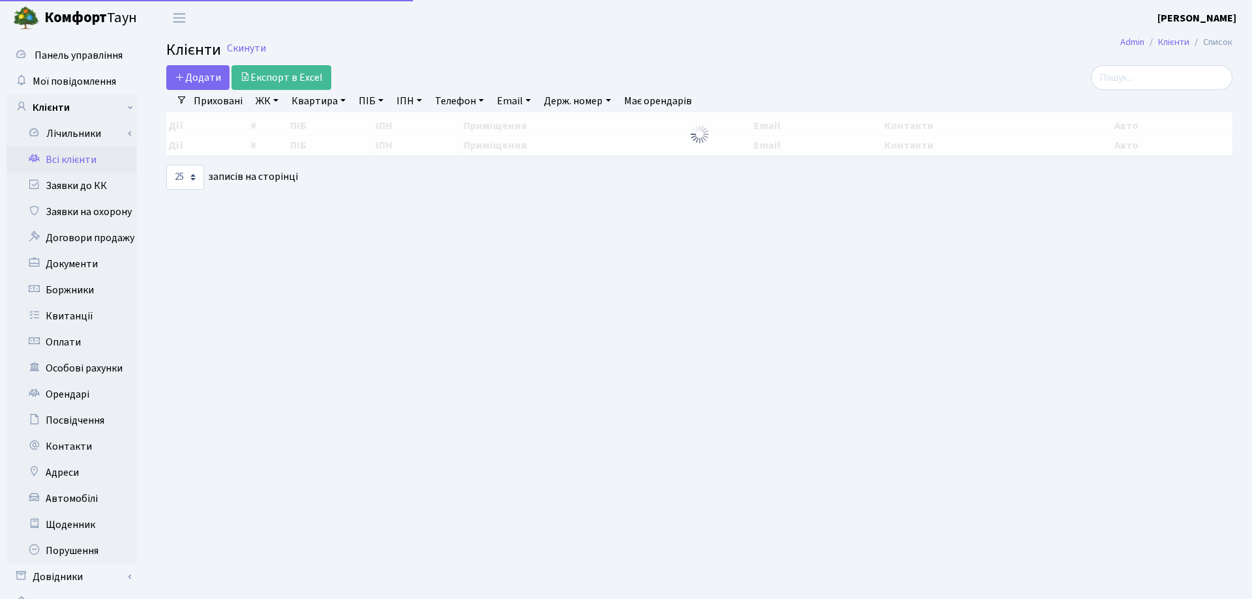
select select "25"
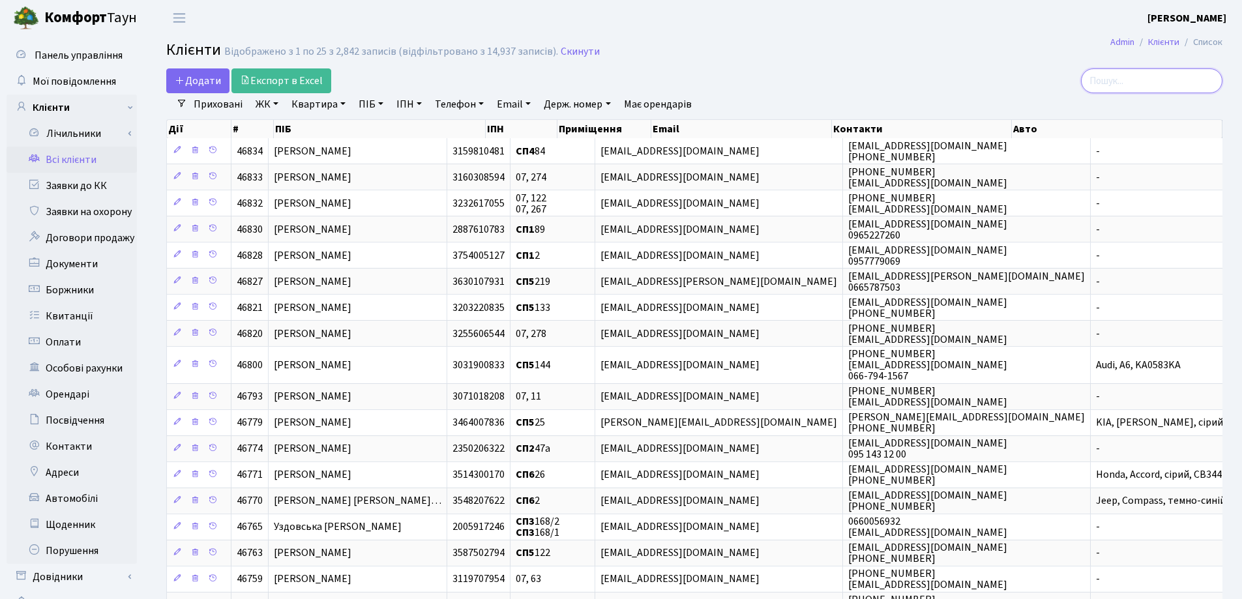
click at [1132, 74] on input "search" at bounding box center [1151, 80] width 141 height 25
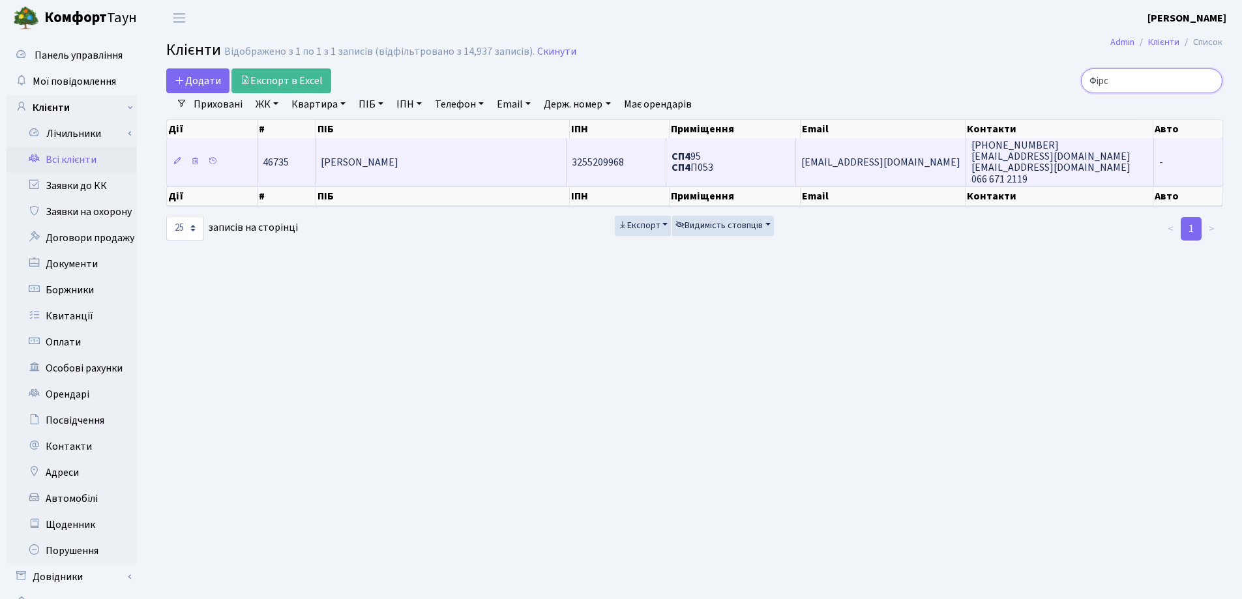
type input "Фірс"
click at [488, 149] on td "[PERSON_NAME]" at bounding box center [441, 161] width 251 height 47
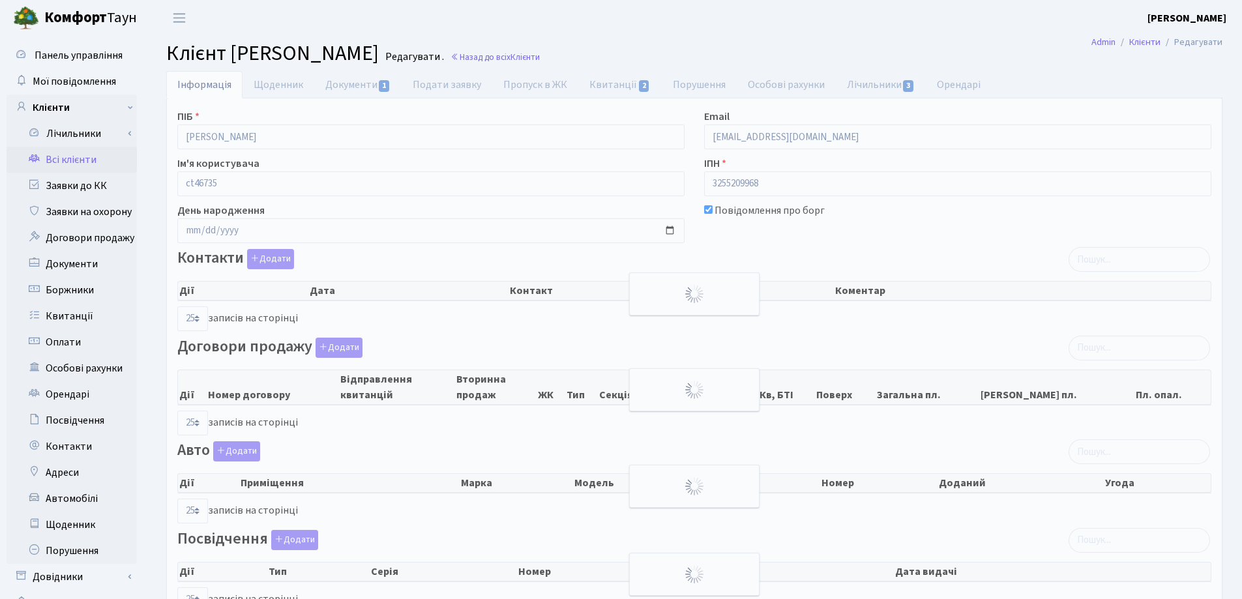
select select "25"
